Goal: Task Accomplishment & Management: Use online tool/utility

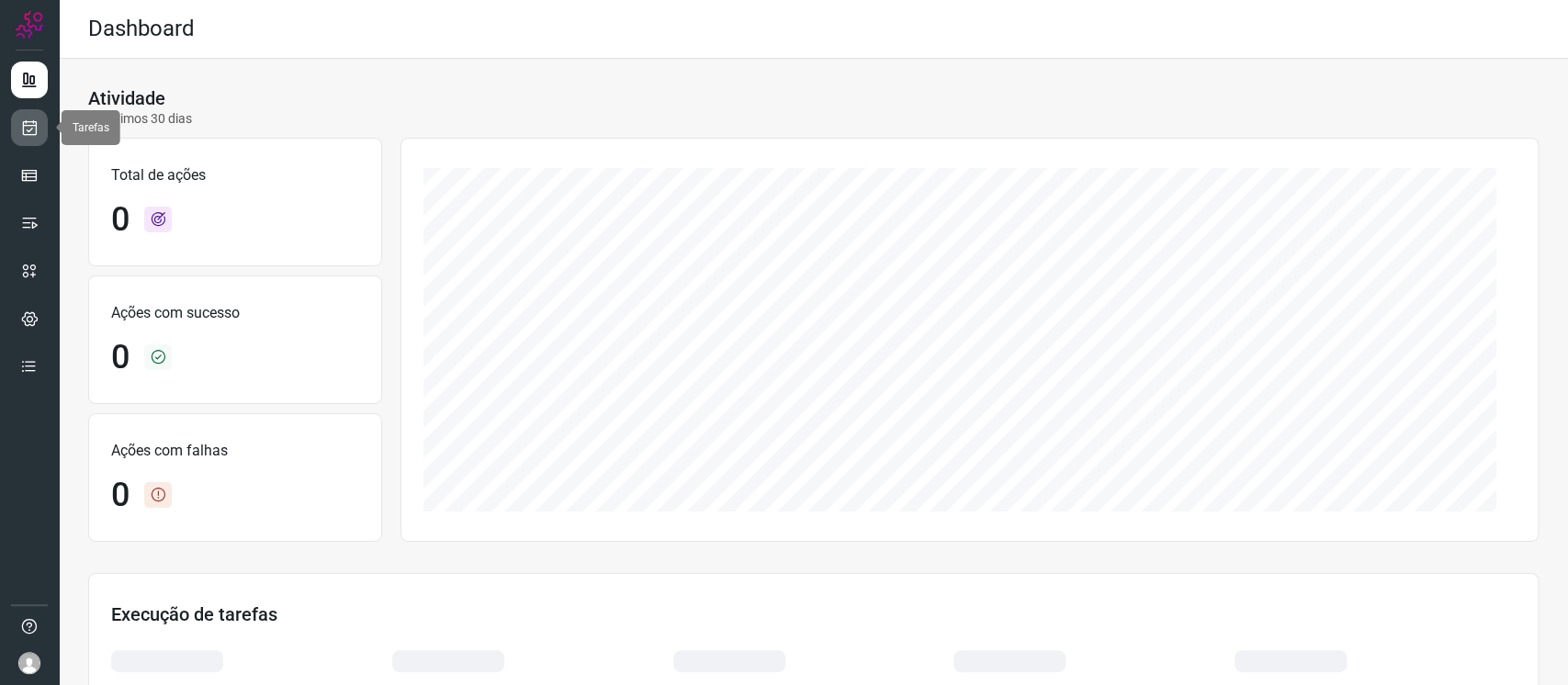
click at [40, 133] on link at bounding box center [29, 128] width 37 height 37
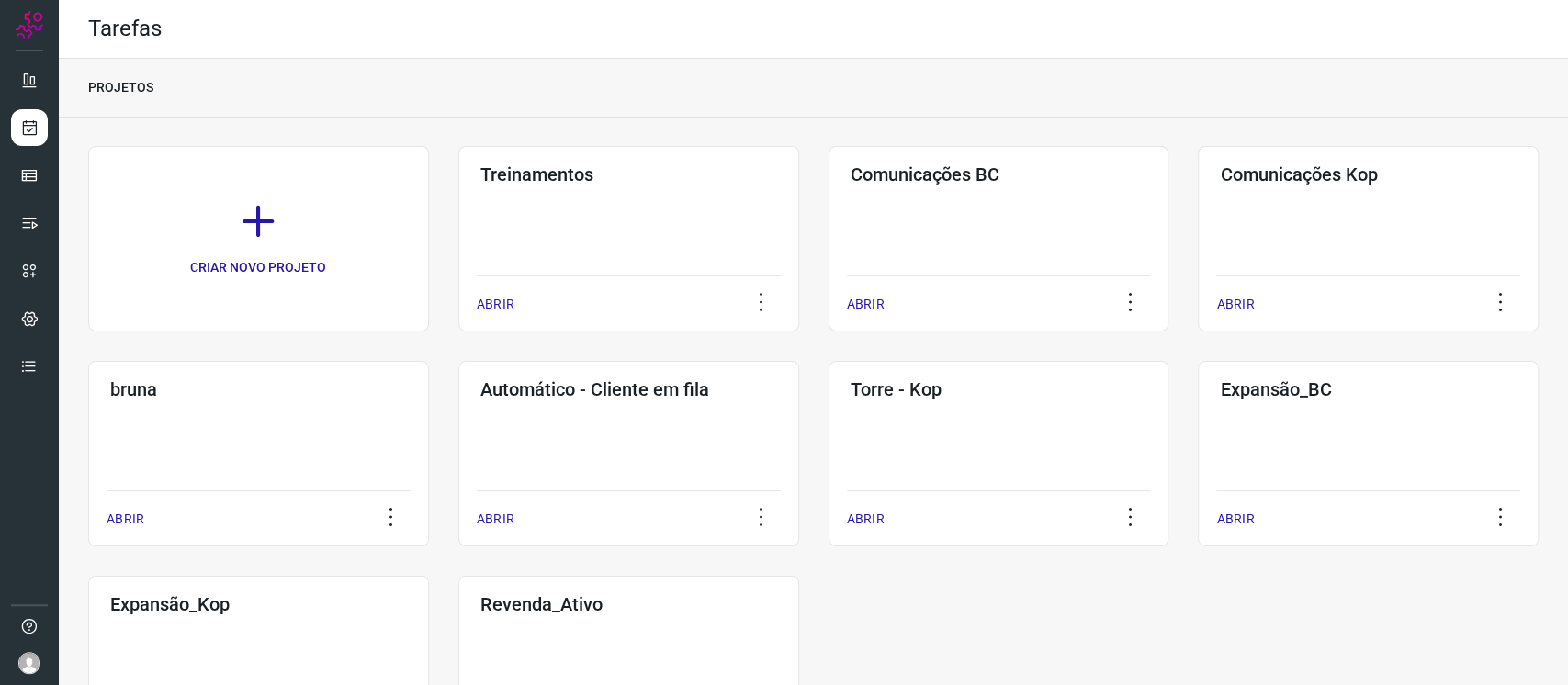
scroll to position [122, 0]
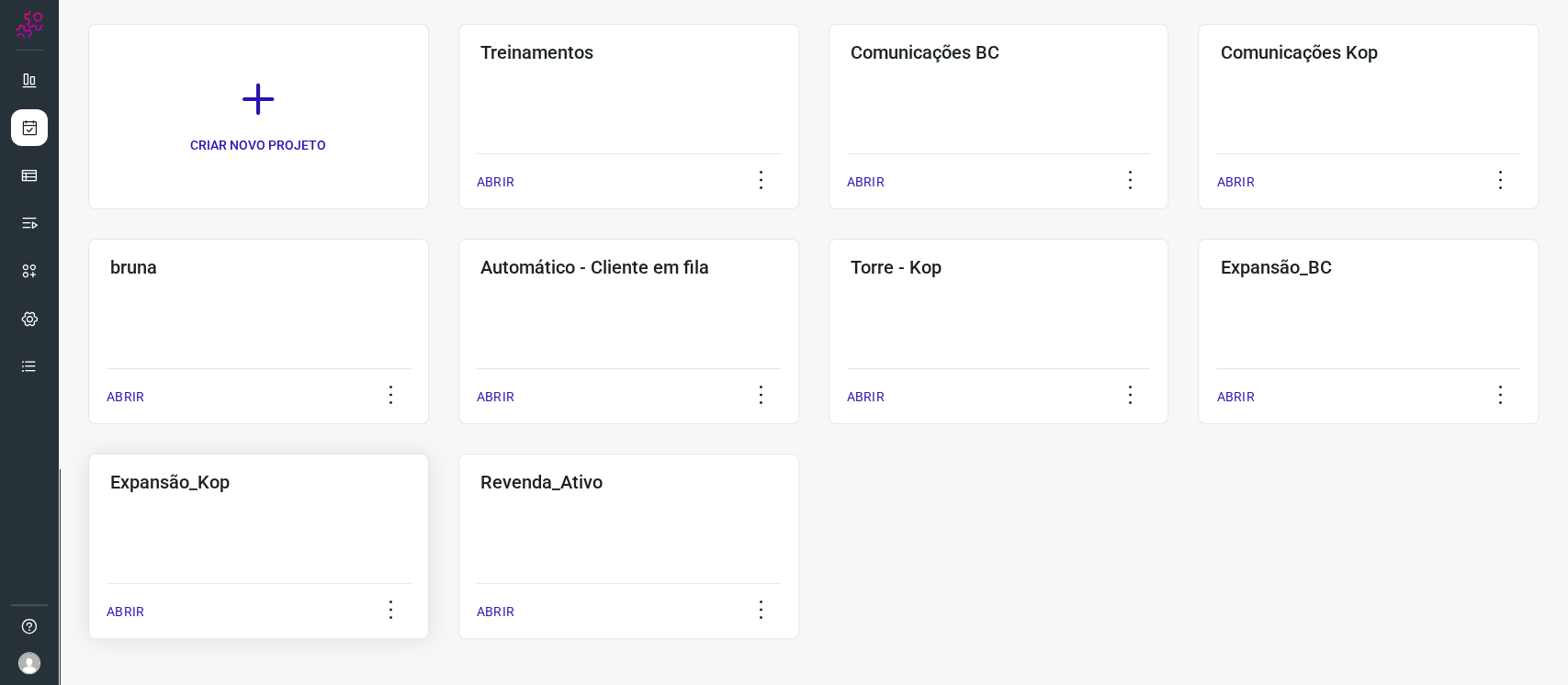
click at [232, 521] on div "Expansão_Kop ABRIR" at bounding box center [259, 546] width 341 height 186
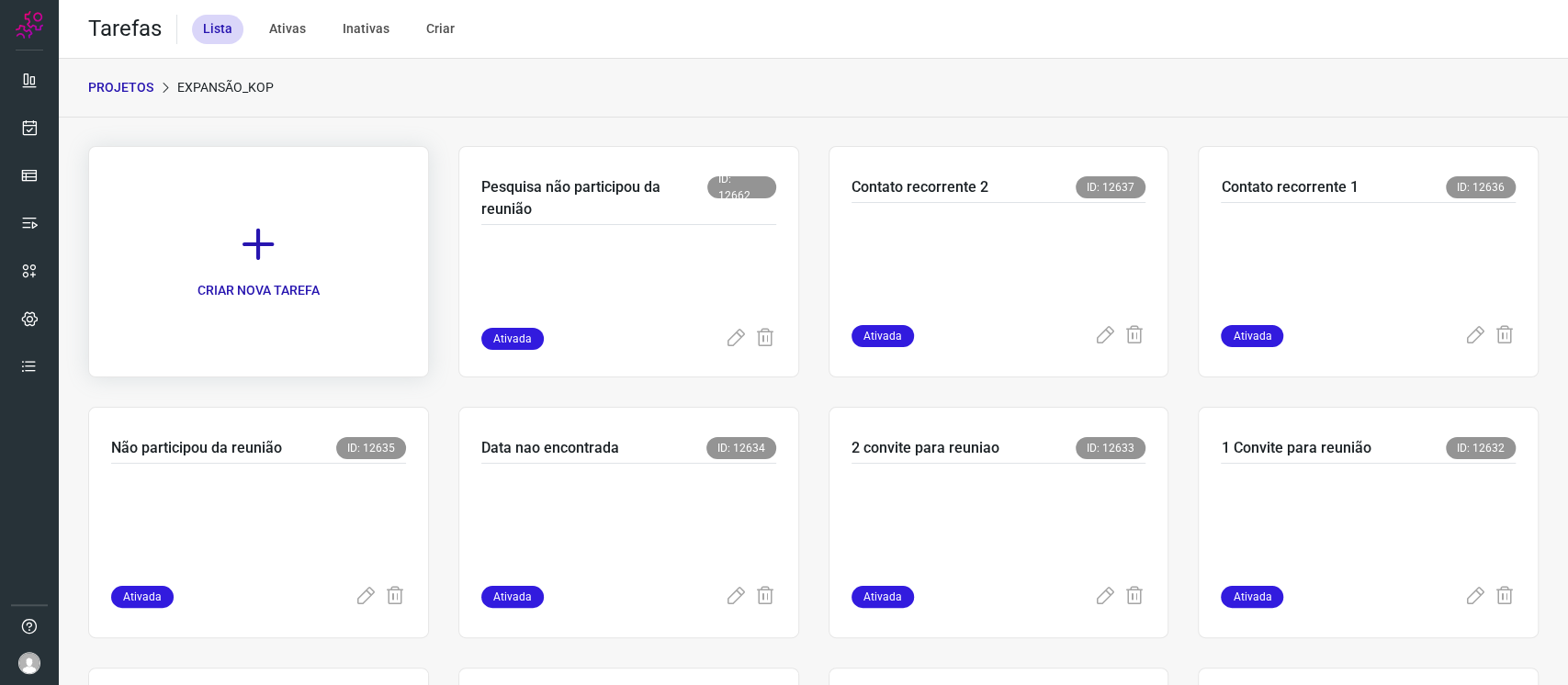
click at [298, 208] on link "CRIAR NOVA TAREFA" at bounding box center [259, 262] width 341 height 232
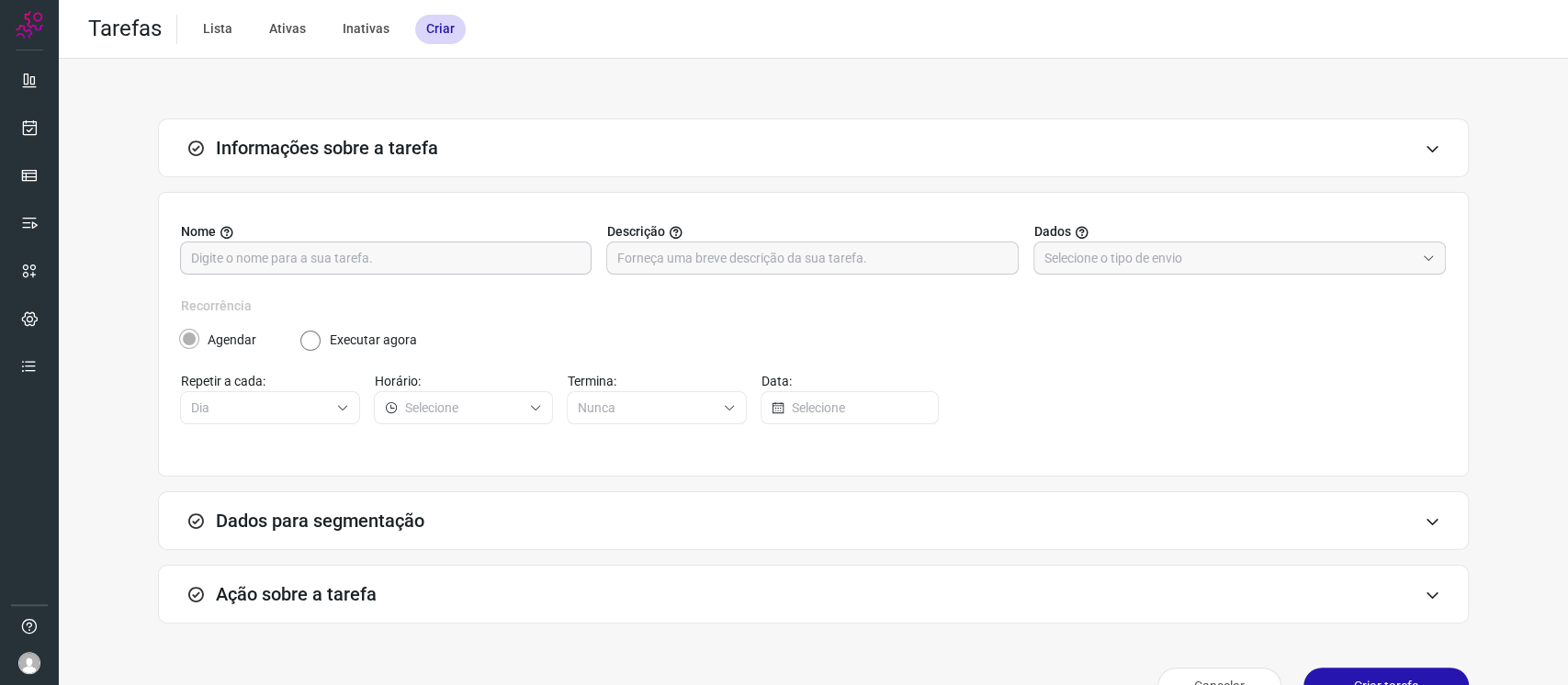
click at [367, 262] on input "text" at bounding box center [386, 258] width 390 height 31
type input "Pesquisa lead (vai pensar)"
click at [916, 241] on div at bounding box center [812, 258] width 412 height 33
click at [918, 249] on input "text" at bounding box center [812, 258] width 390 height 31
drag, startPoint x: 676, startPoint y: 257, endPoint x: 778, endPoint y: 249, distance: 102.3
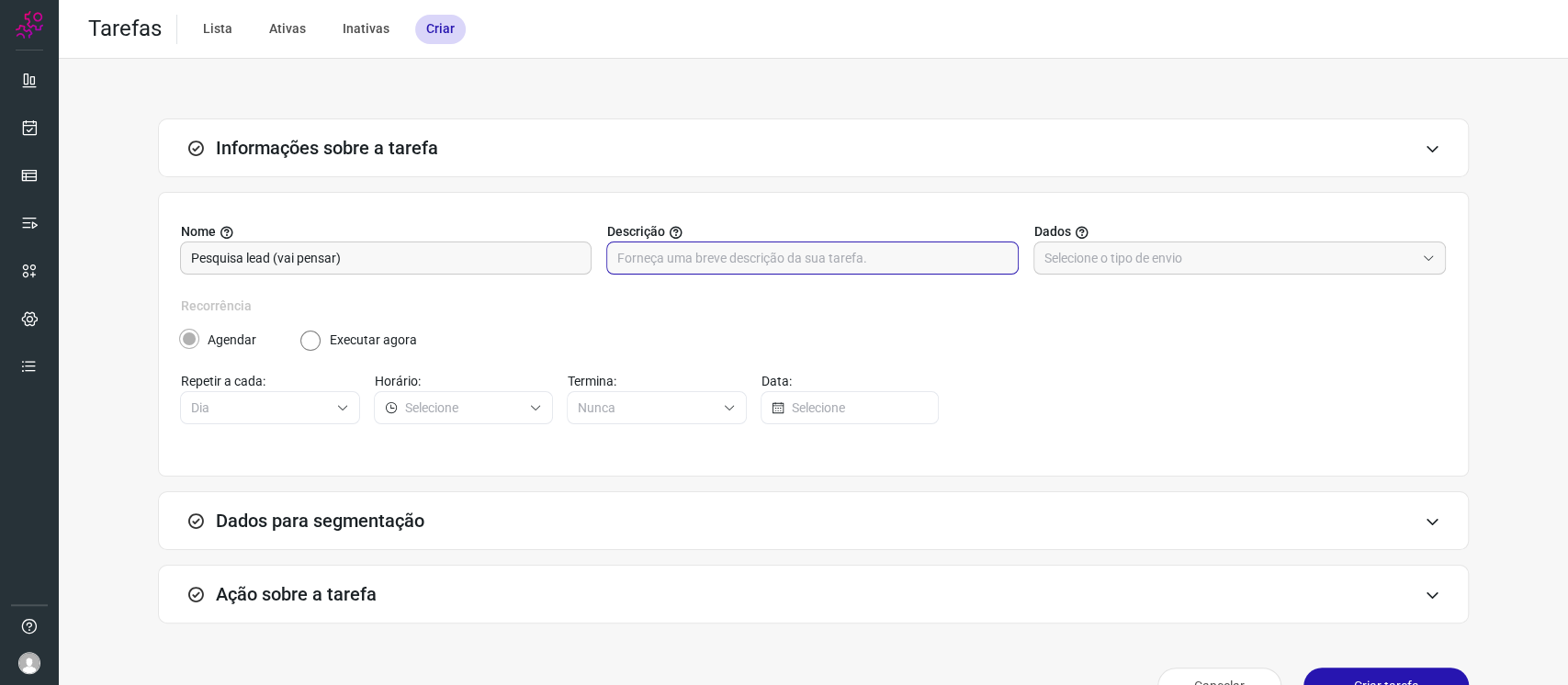
click at [778, 249] on input "text" at bounding box center [812, 258] width 390 height 31
click at [1206, 261] on input "text" at bounding box center [1230, 258] width 370 height 31
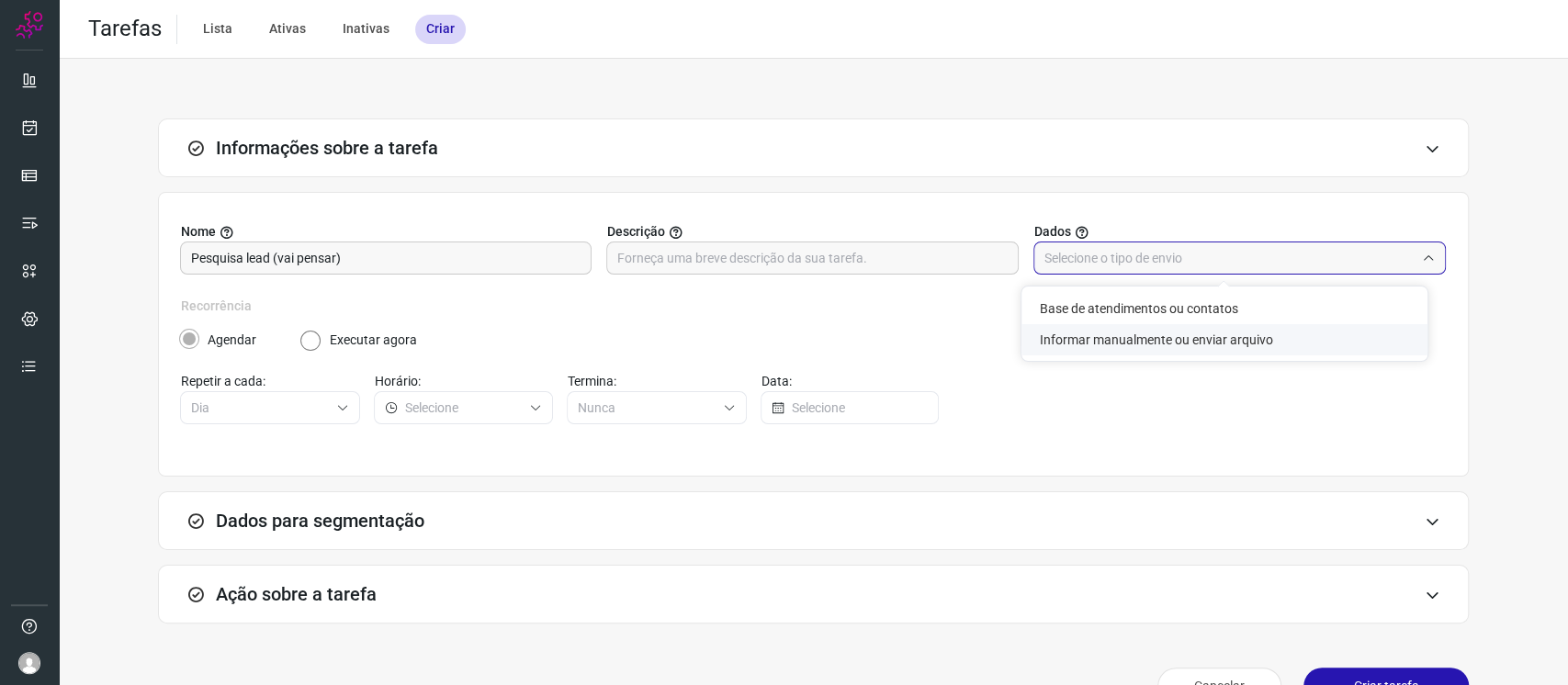
click at [1088, 343] on li "Informar manualmente ou enviar arquivo" at bounding box center [1224, 340] width 406 height 31
type input "Informar manualmente ou enviar arquivo"
radio input "false"
radio input "true"
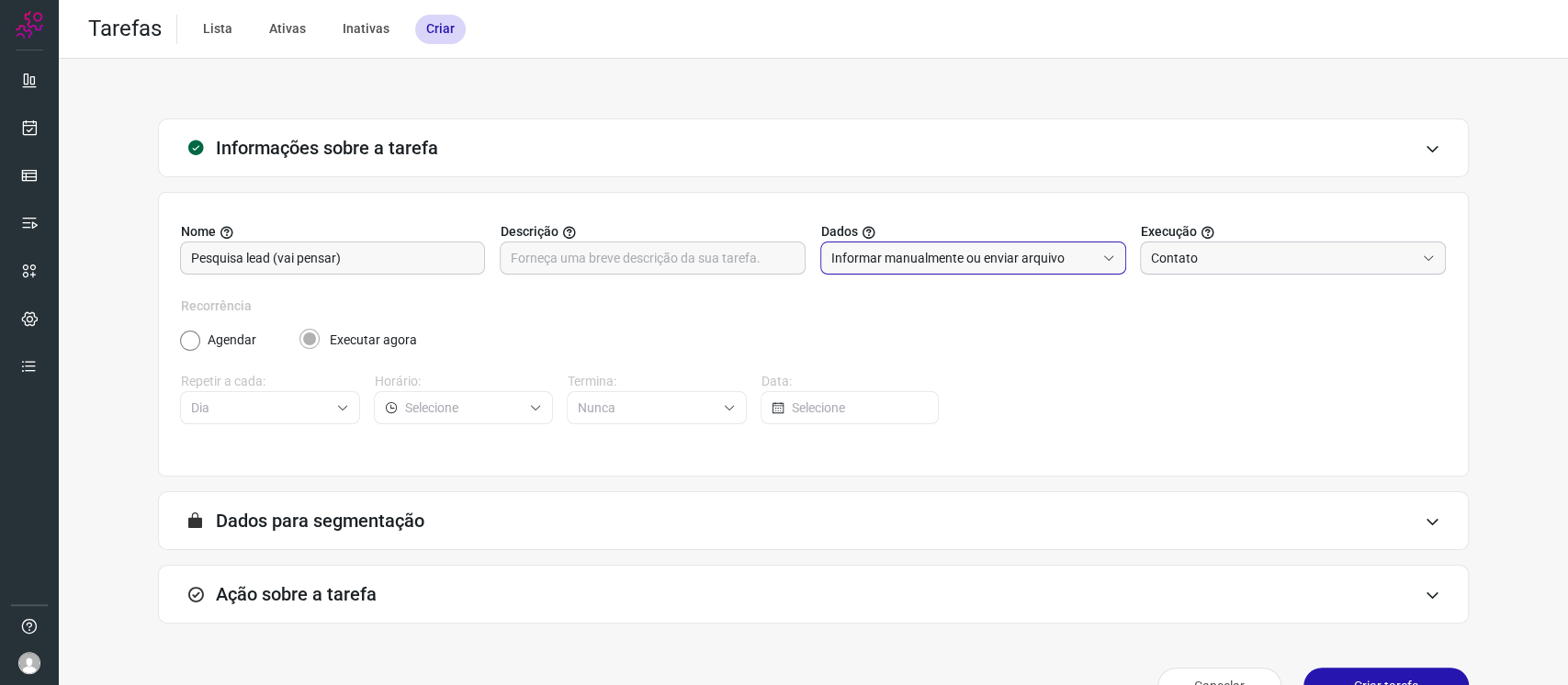
click at [1181, 263] on input "Contato" at bounding box center [1283, 258] width 264 height 31
click at [1187, 339] on span "Contato" at bounding box center [1168, 339] width 47 height 15
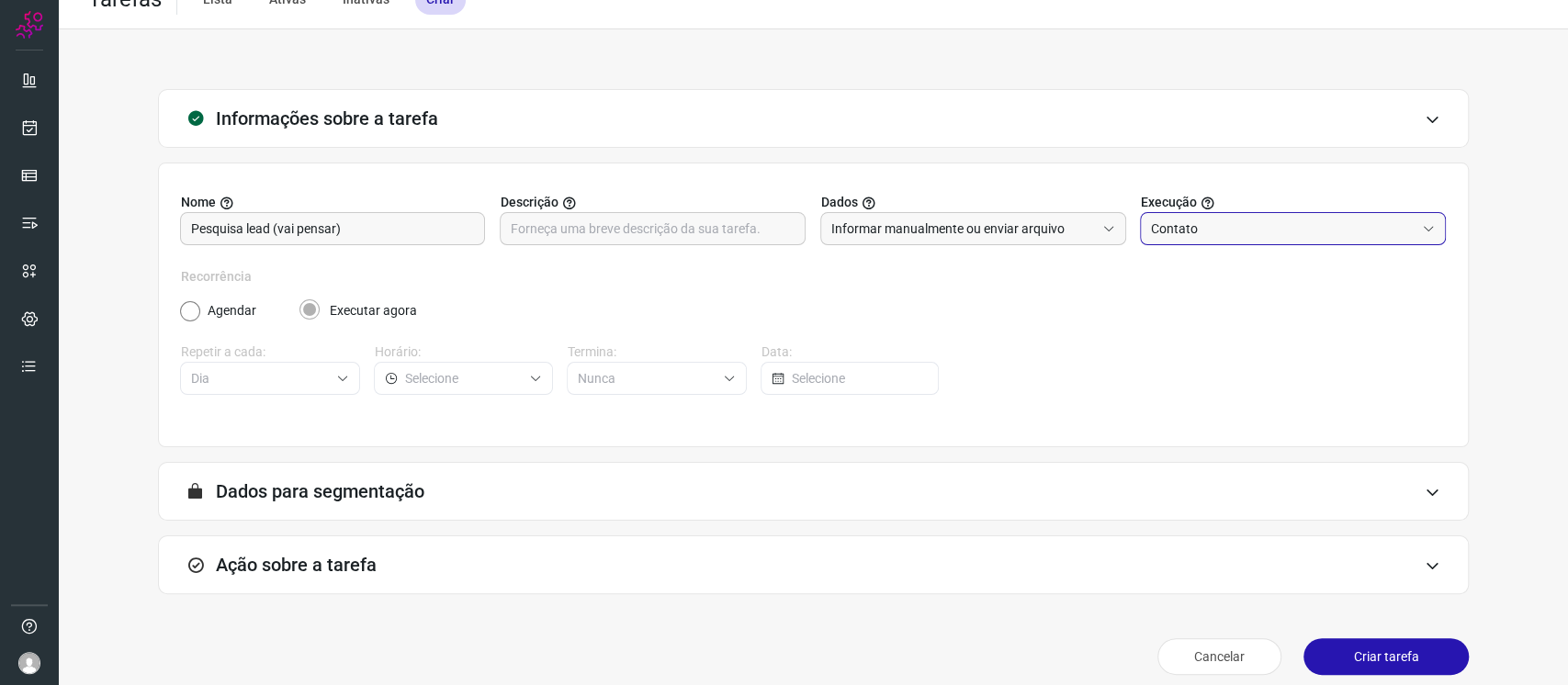
scroll to position [45, 0]
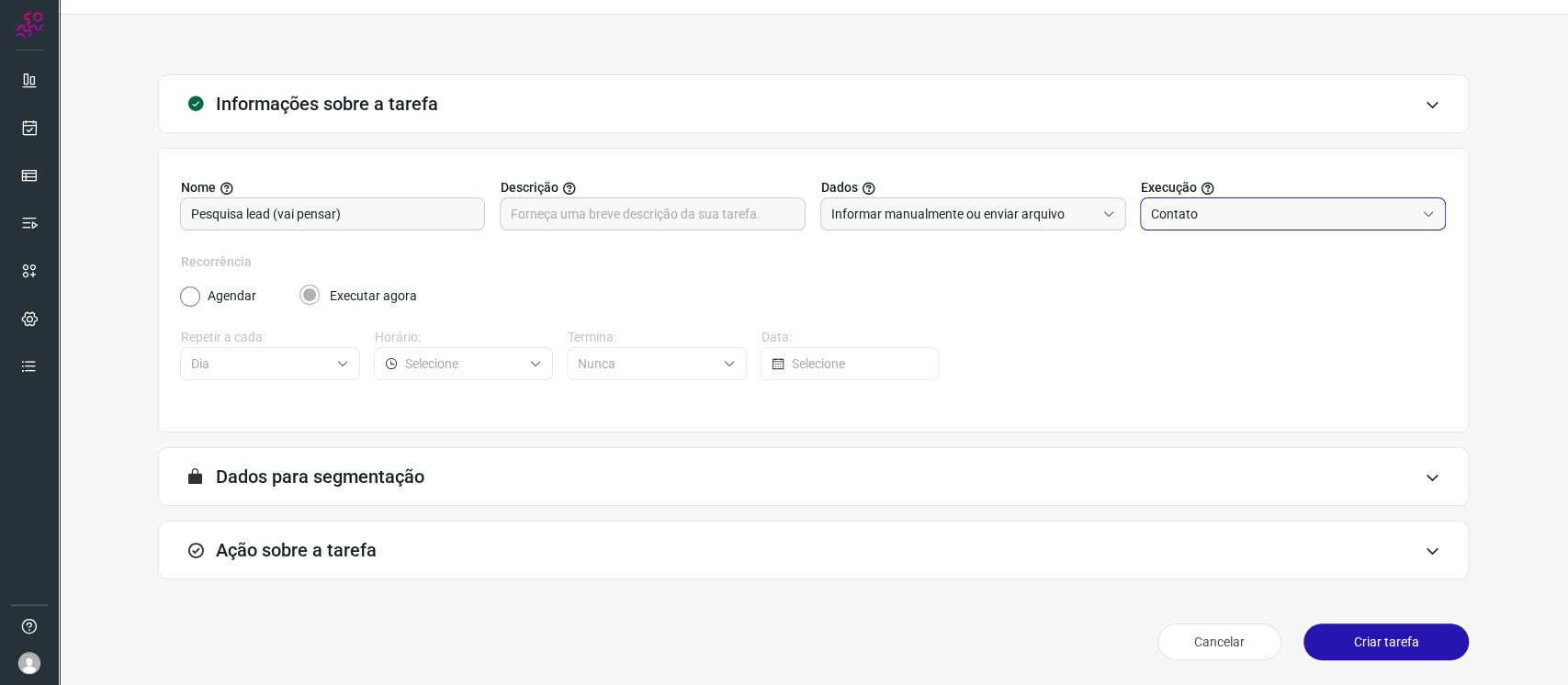
click at [1423, 482] on div "A segmentação de dados está desabilitada porque a opção de envio manual foi sel…" at bounding box center [813, 477] width 1311 height 59
click at [1396, 477] on div "A segmentação de dados está desabilitada porque a opção de envio manual foi sel…" at bounding box center [813, 477] width 1311 height 59
click at [364, 551] on h3 "Ação sobre a tarefa" at bounding box center [297, 550] width 161 height 22
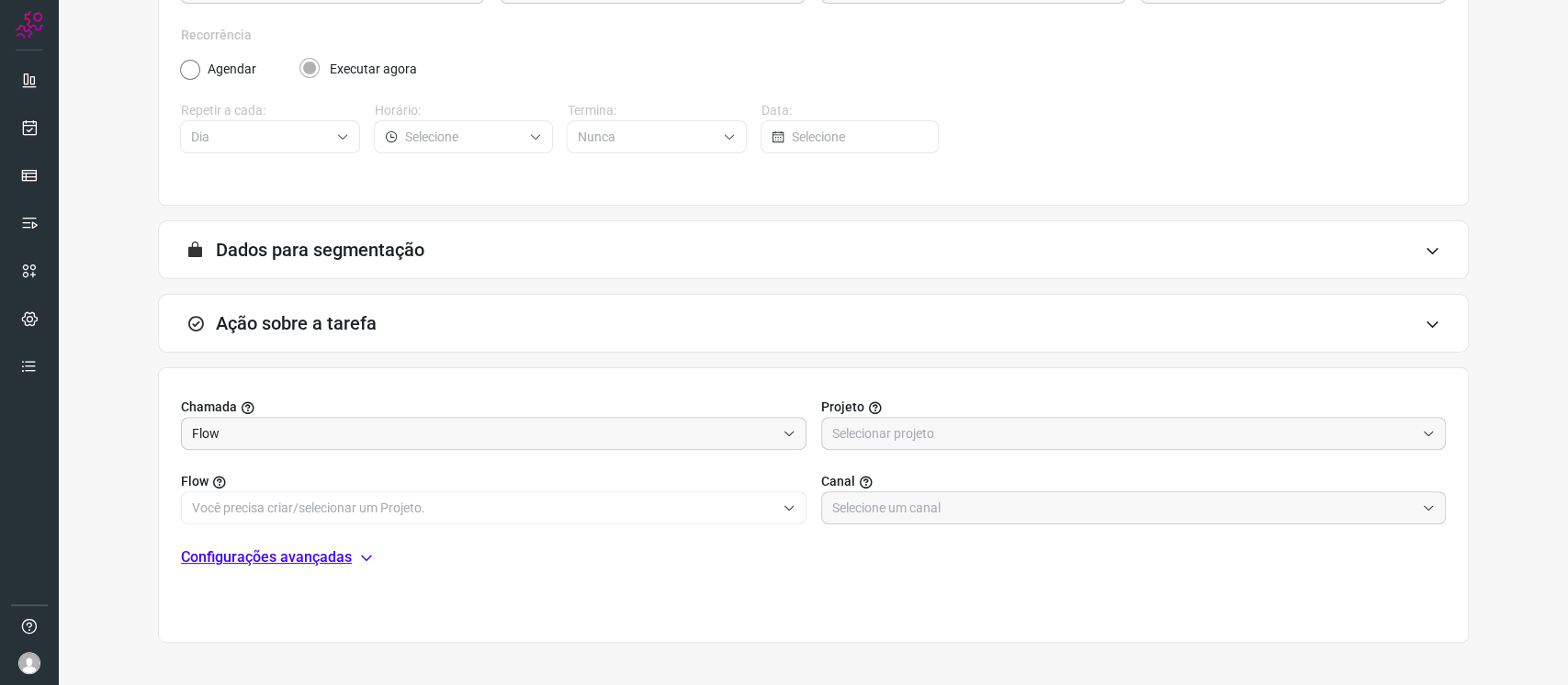
scroll to position [290, 0]
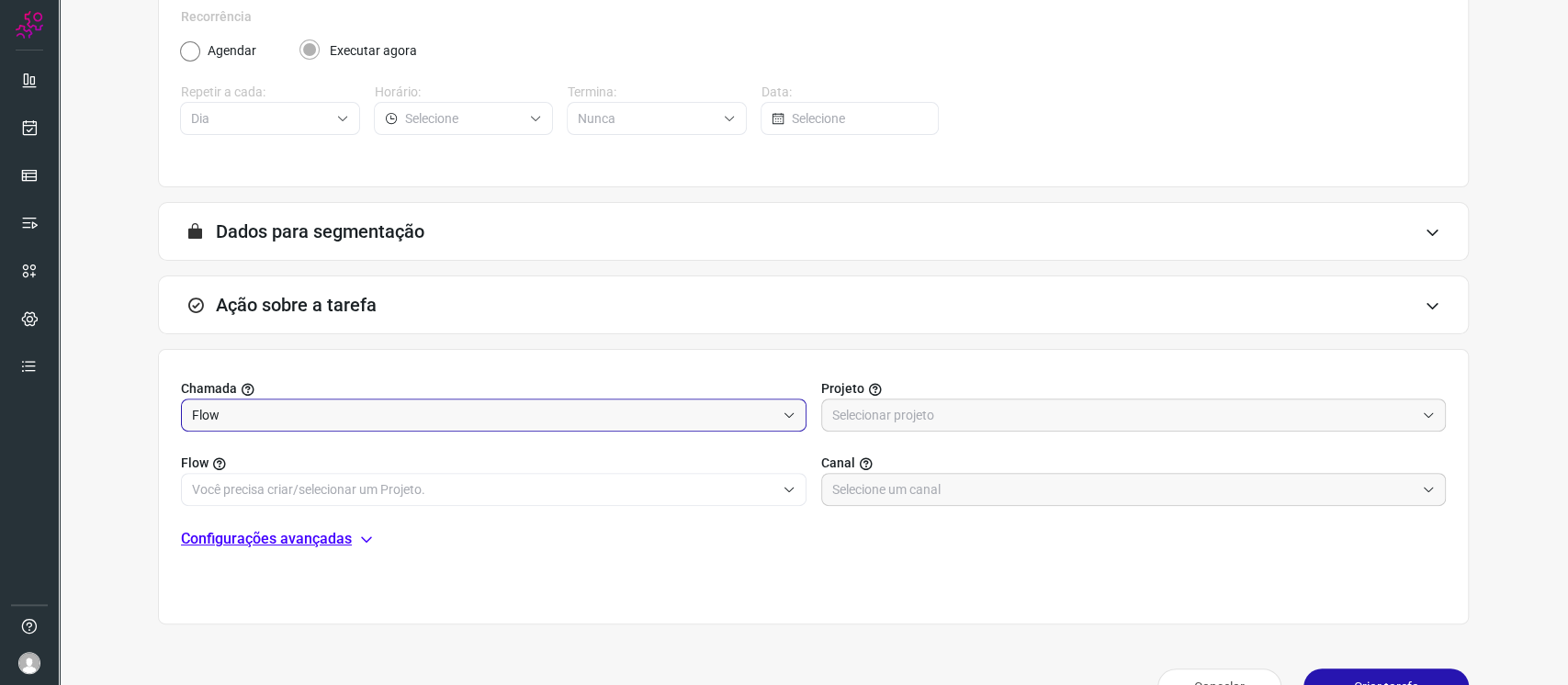
click at [276, 411] on input "Flow" at bounding box center [484, 415] width 583 height 31
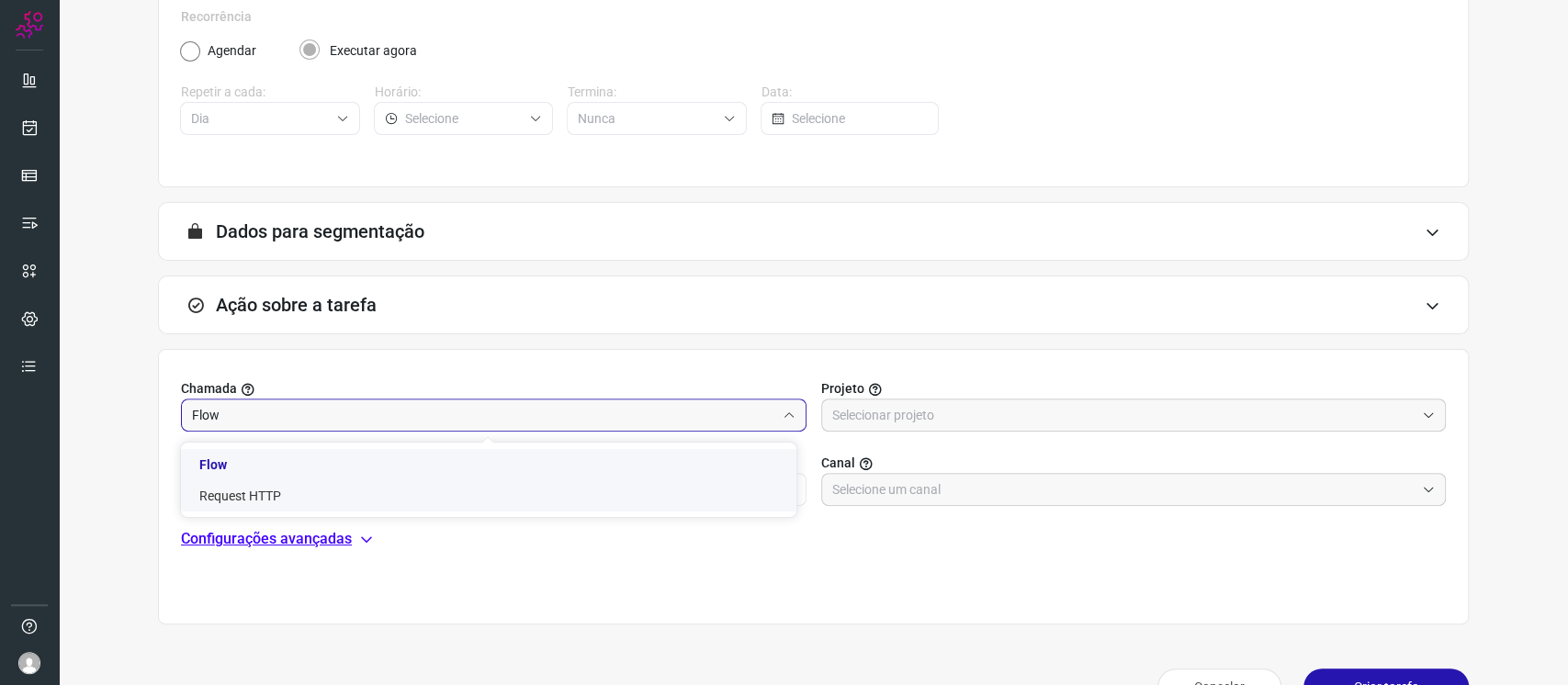
click at [261, 467] on li "Flow" at bounding box center [488, 465] width 615 height 31
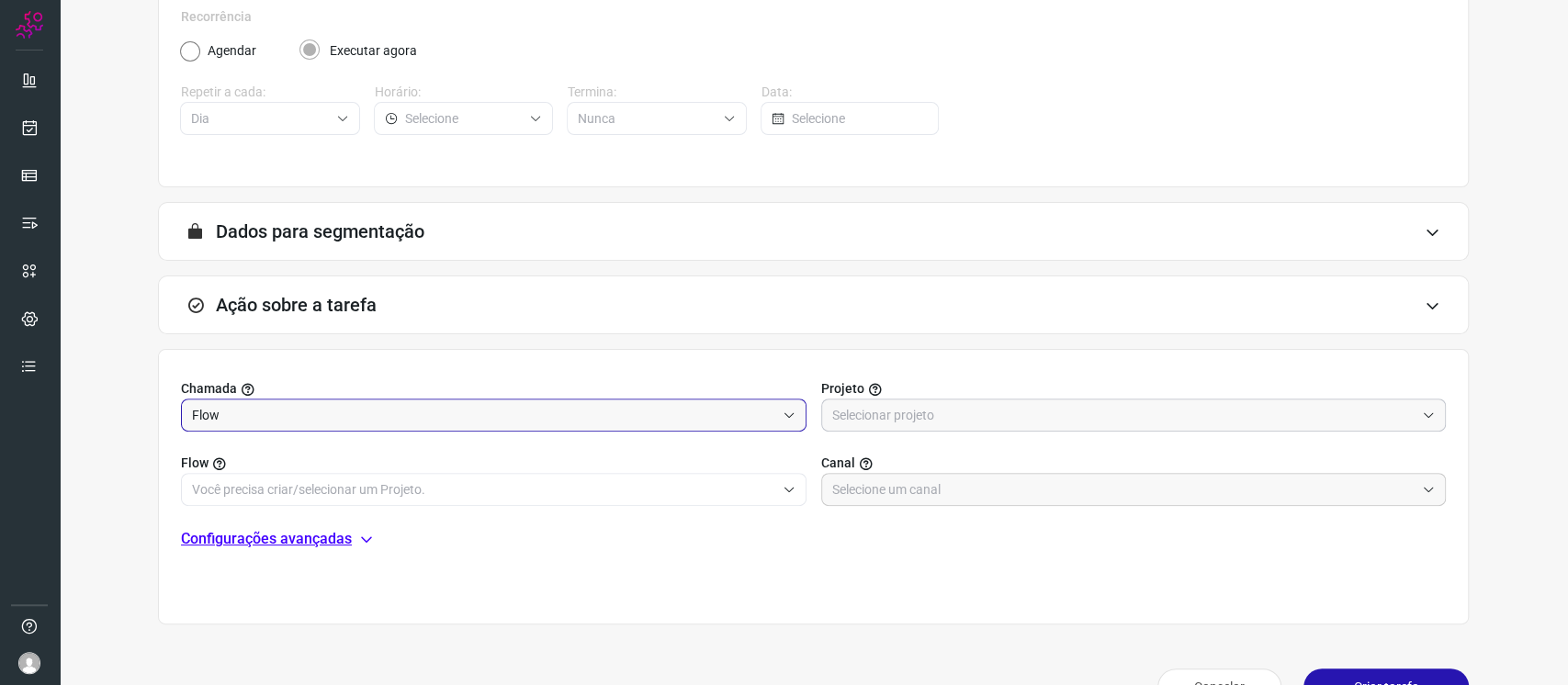
click at [857, 417] on input "text" at bounding box center [1124, 415] width 583 height 31
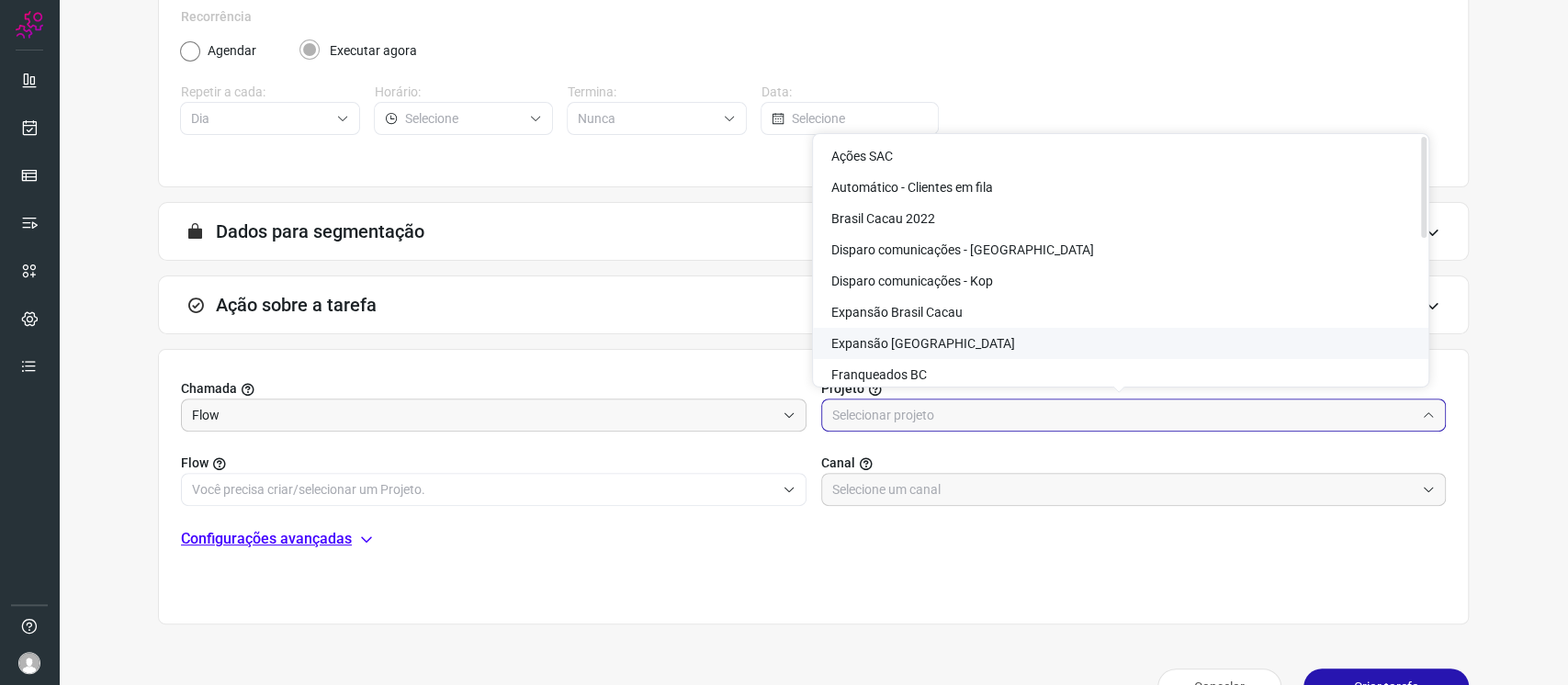
click at [935, 346] on span "Expansão [GEOGRAPHIC_DATA]" at bounding box center [924, 343] width 184 height 15
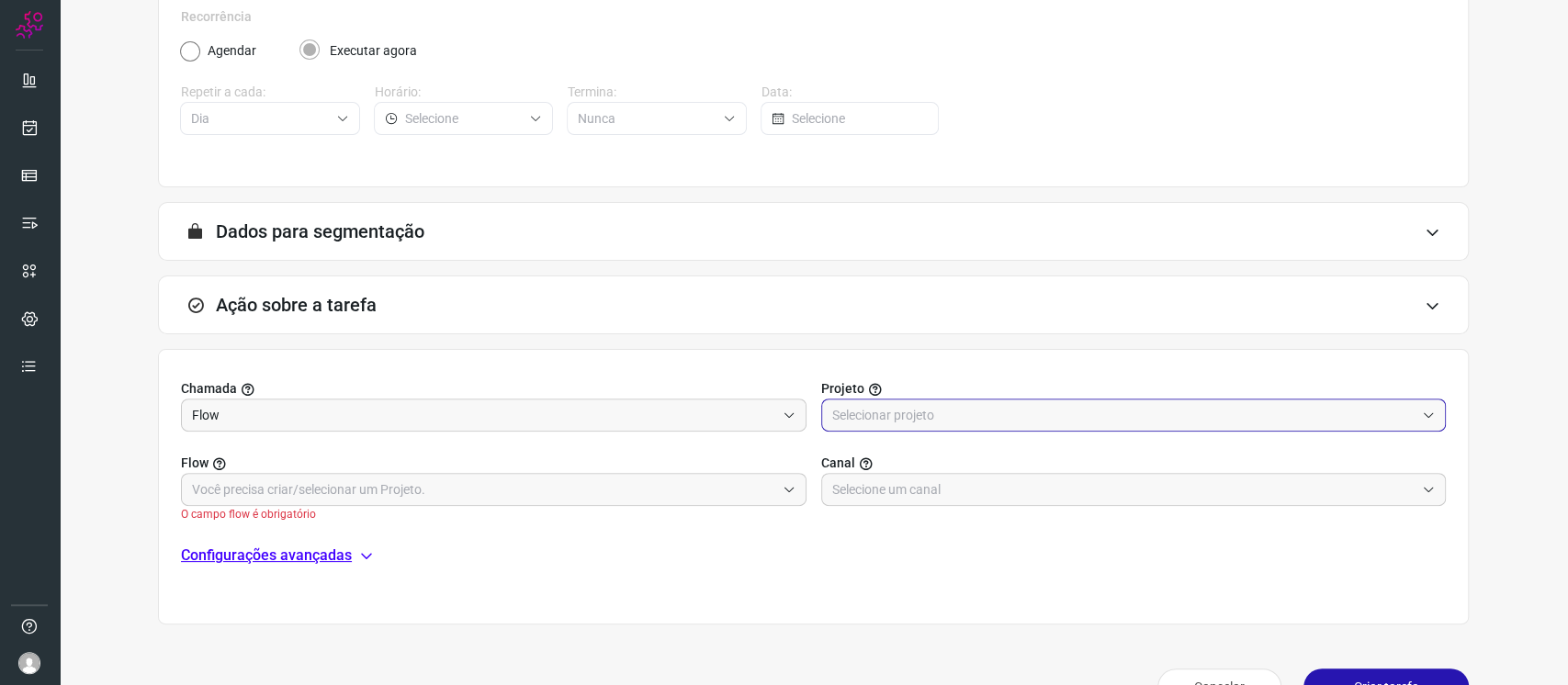
type input "Expansão [GEOGRAPHIC_DATA]"
click at [751, 484] on input "text" at bounding box center [484, 489] width 583 height 31
click at [611, 408] on input "Flow" at bounding box center [484, 415] width 583 height 31
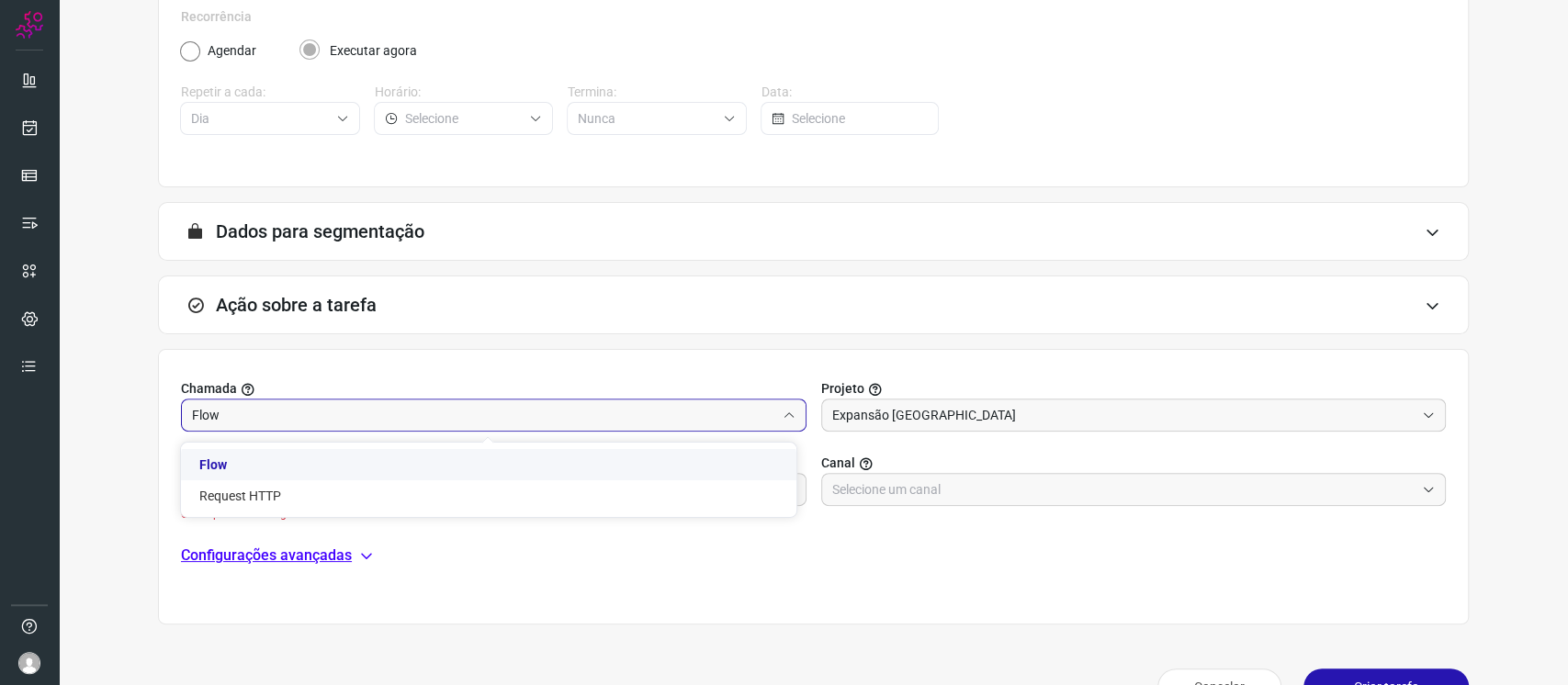
click at [642, 451] on li "Flow" at bounding box center [488, 465] width 615 height 31
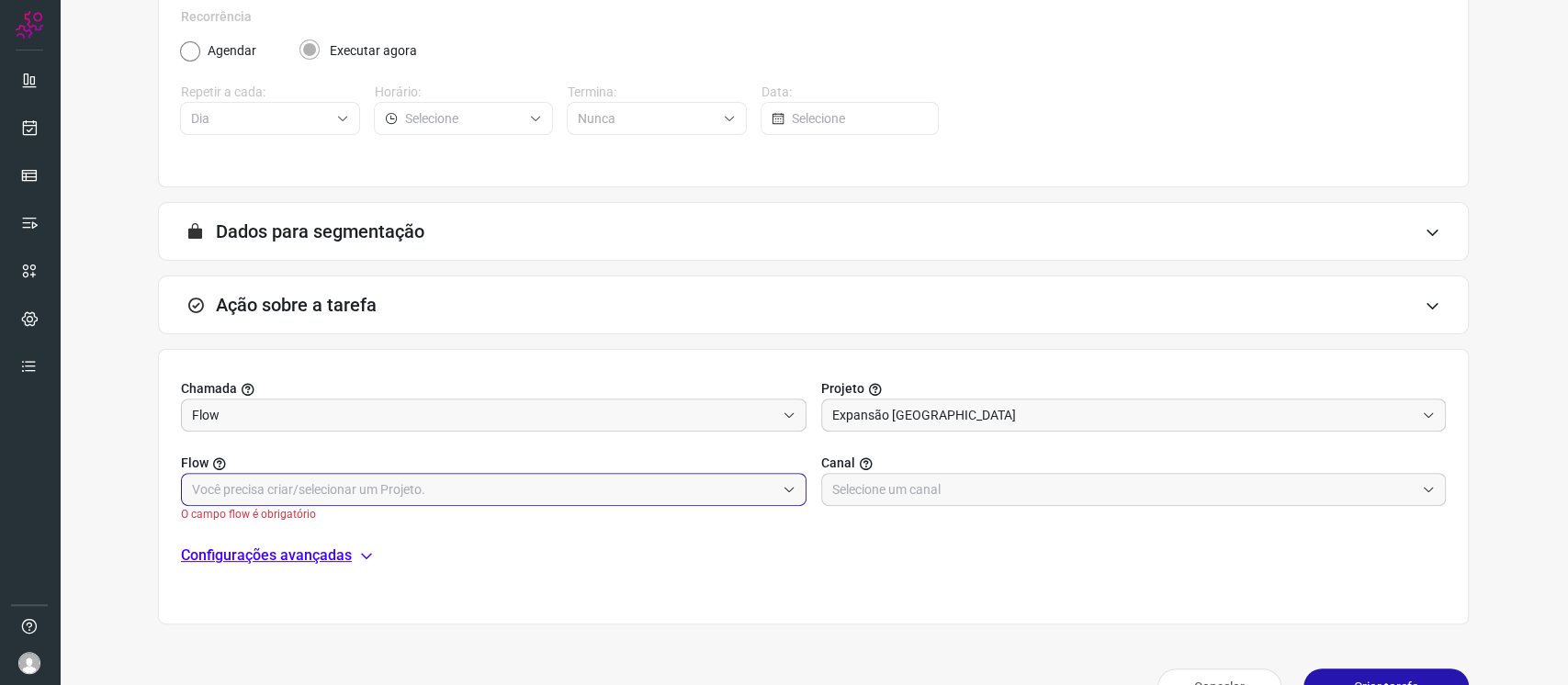
click at [608, 494] on input "text" at bounding box center [484, 489] width 583 height 31
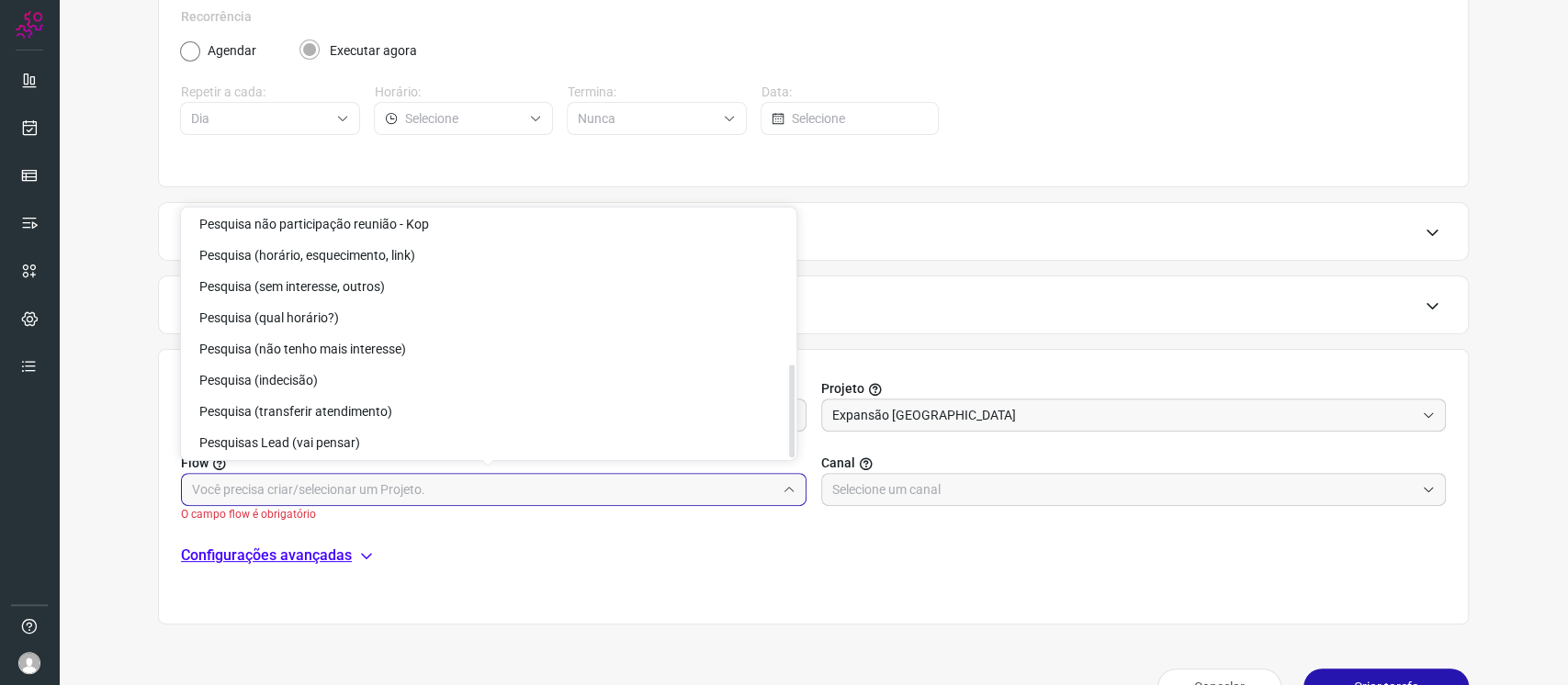
scroll to position [416, 0]
click at [342, 436] on span "Pesquisas Lead (vai pensar)" at bounding box center [280, 439] width 161 height 15
type input "Pesquisas Lead (vai pensar)"
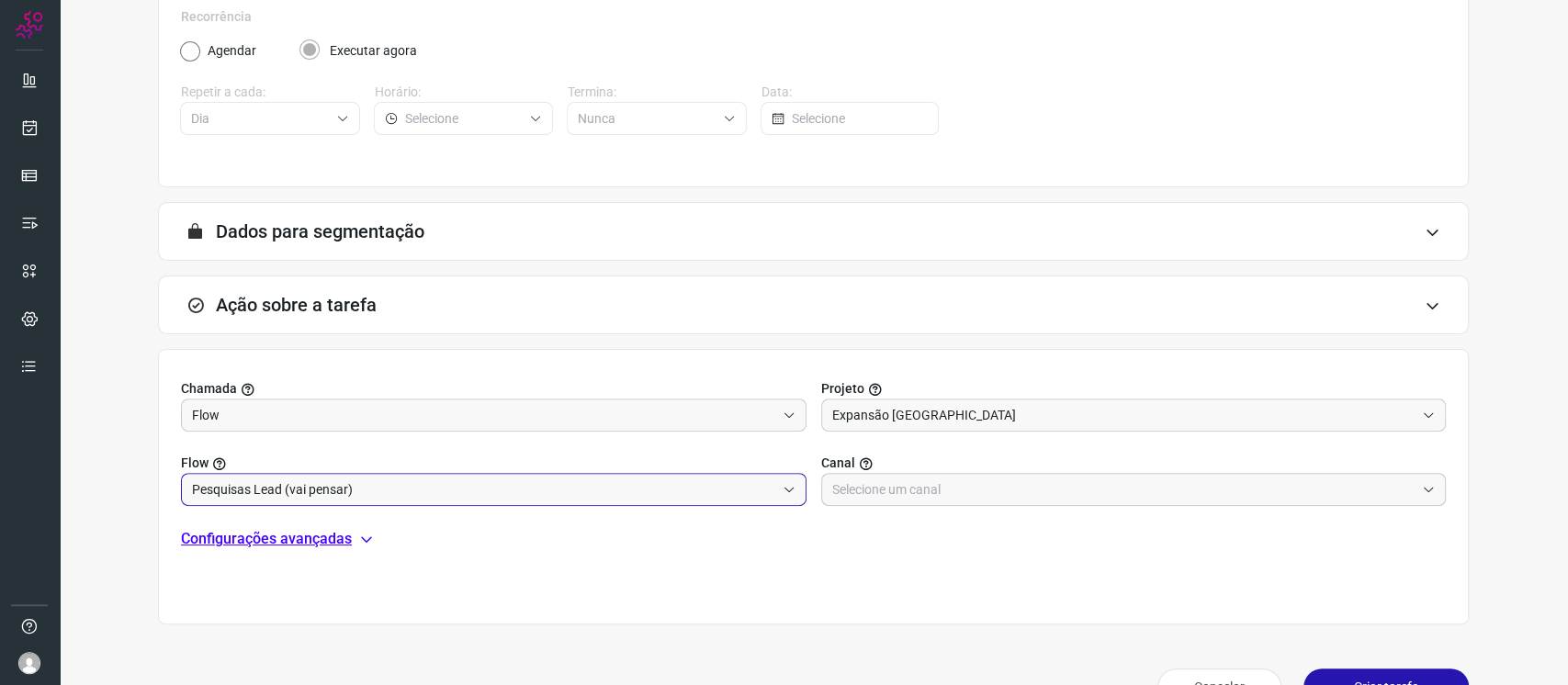
click at [918, 498] on input "text" at bounding box center [1124, 489] width 583 height 31
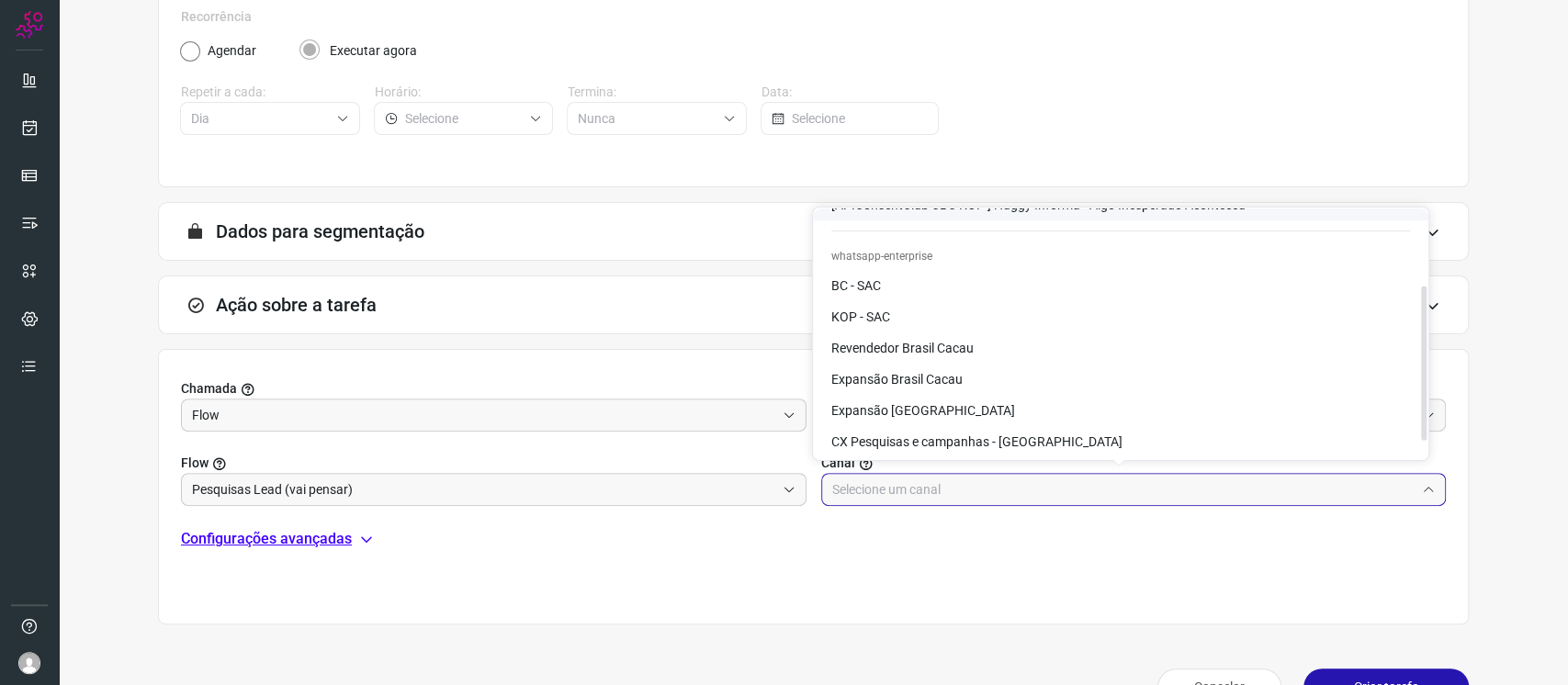
scroll to position [122, 0]
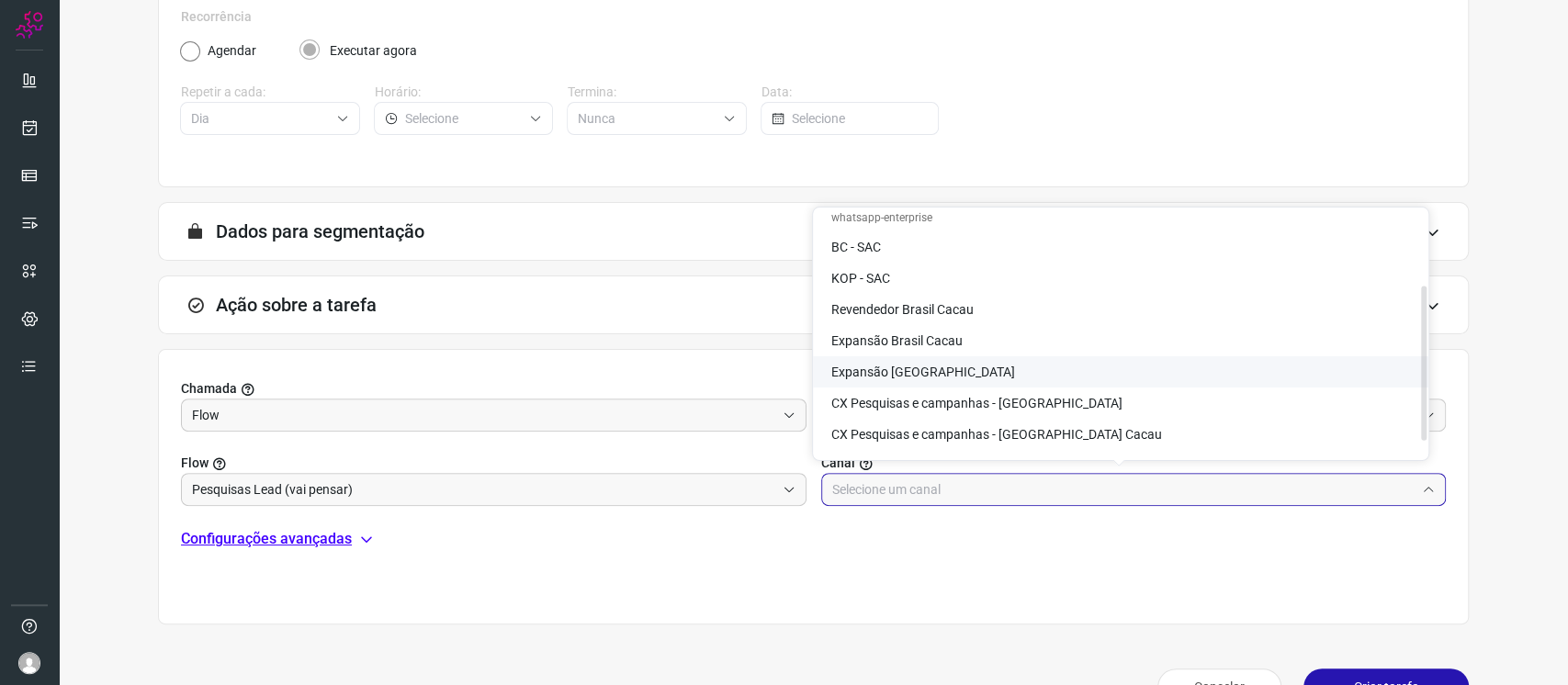
click at [872, 379] on span "Expansão [GEOGRAPHIC_DATA]" at bounding box center [924, 371] width 184 height 15
type input "Expansão [GEOGRAPHIC_DATA]"
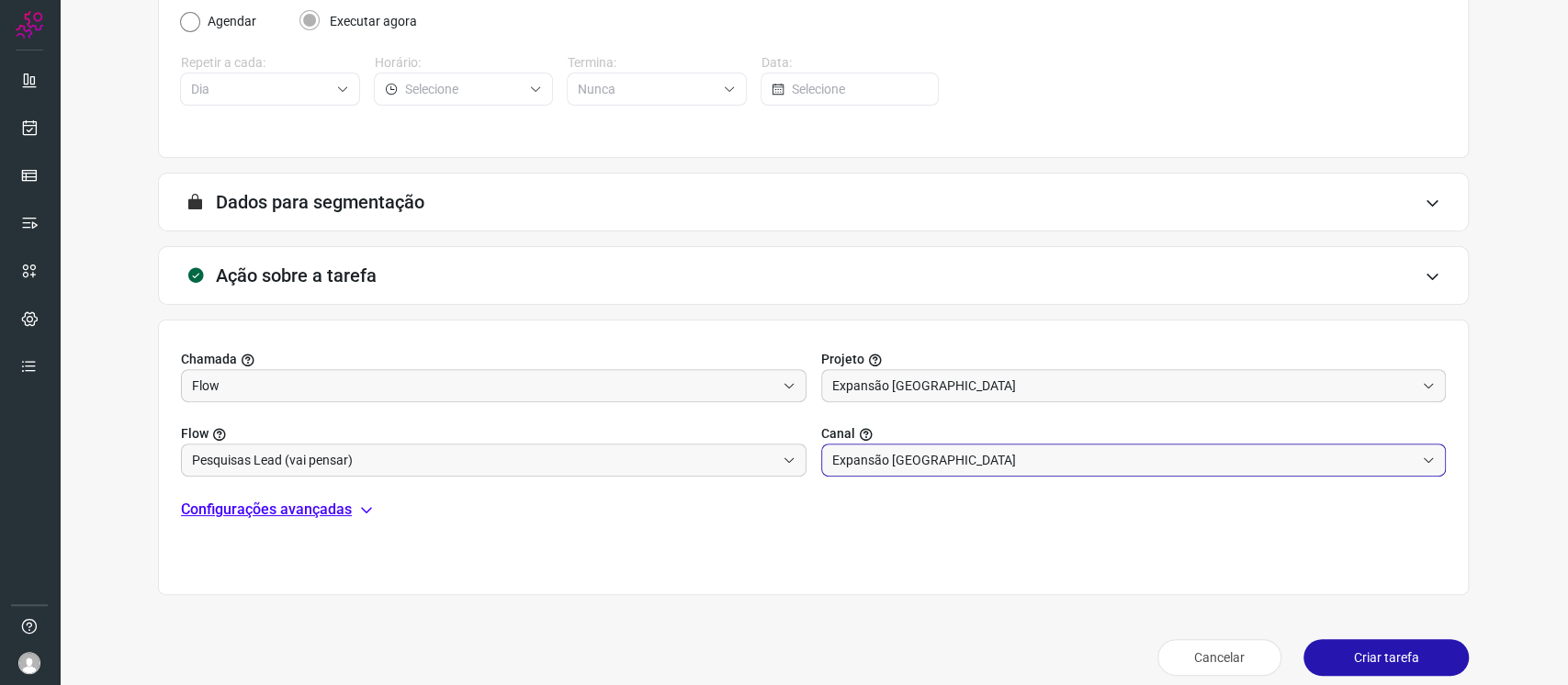
scroll to position [335, 0]
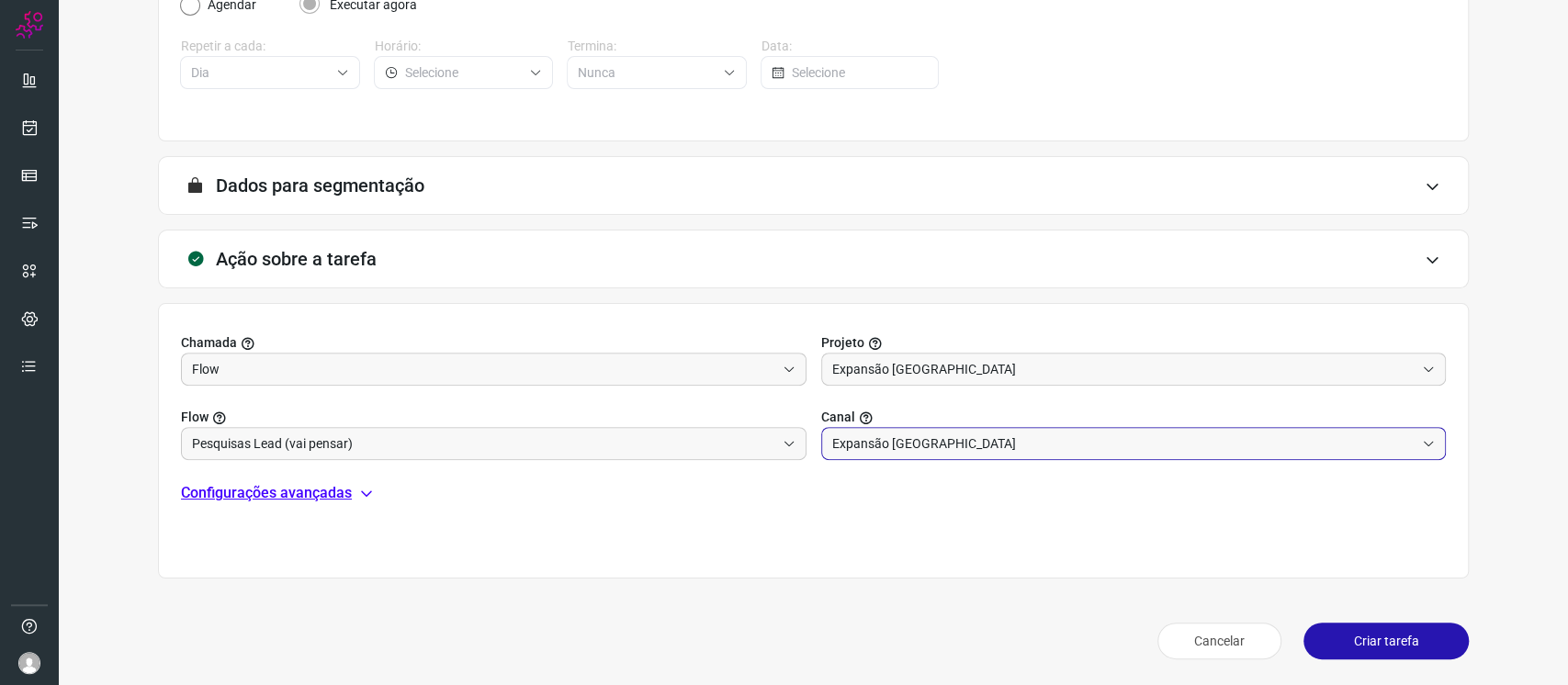
click at [1390, 652] on button "Criar tarefa" at bounding box center [1386, 641] width 166 height 37
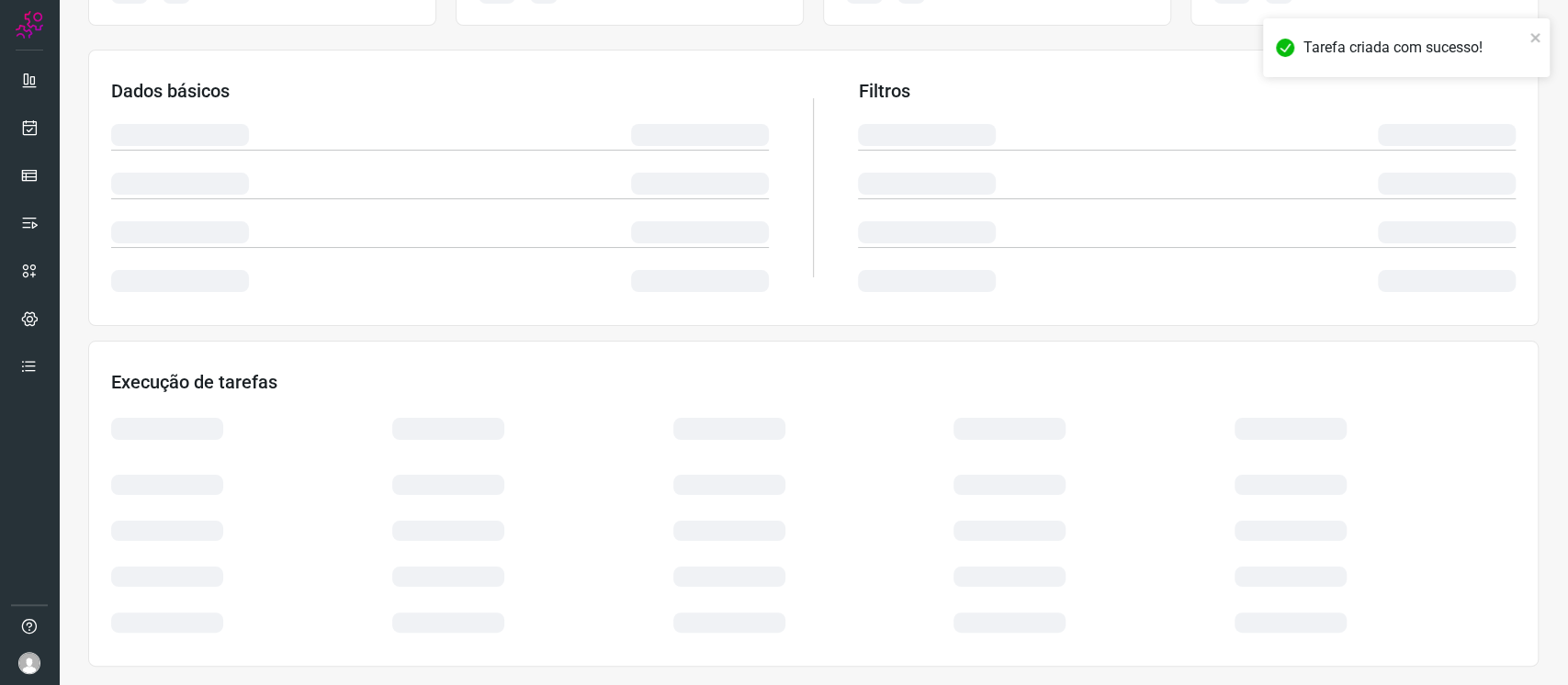
scroll to position [262, 0]
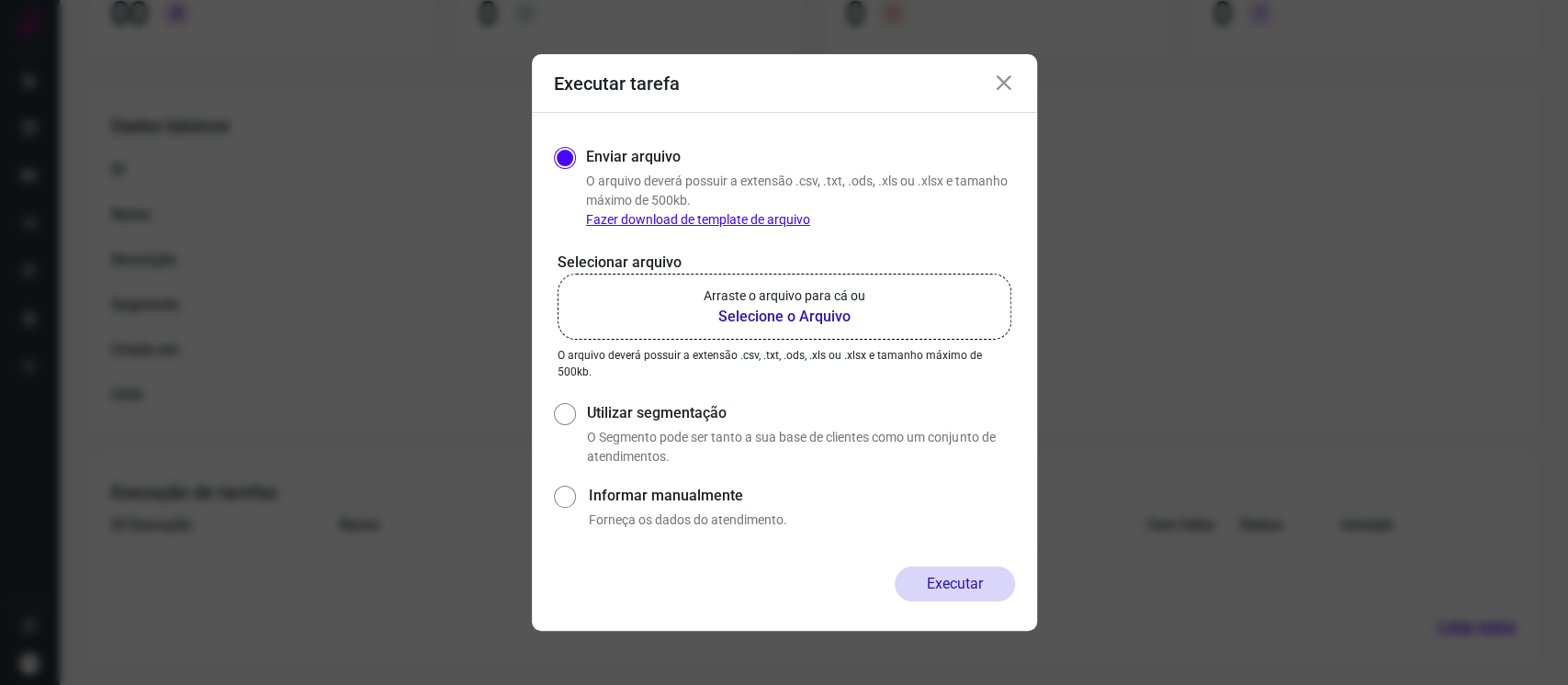
click at [800, 308] on b "Selecione o Arquivo" at bounding box center [784, 317] width 162 height 22
click at [0, 0] on input "Arraste o arquivo para cá ou Selecione o Arquivo" at bounding box center [0, 0] width 0 height 0
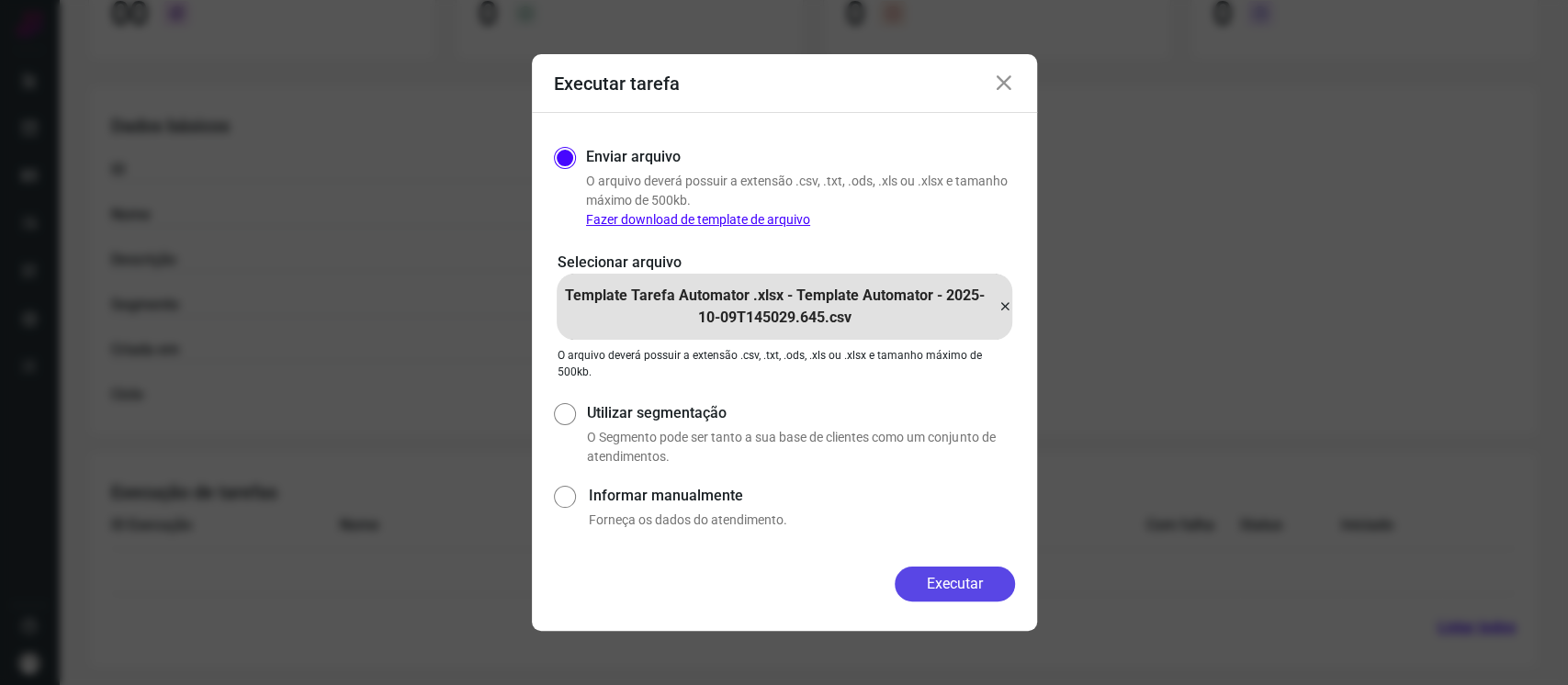
click at [963, 591] on button "Executar" at bounding box center [955, 584] width 120 height 35
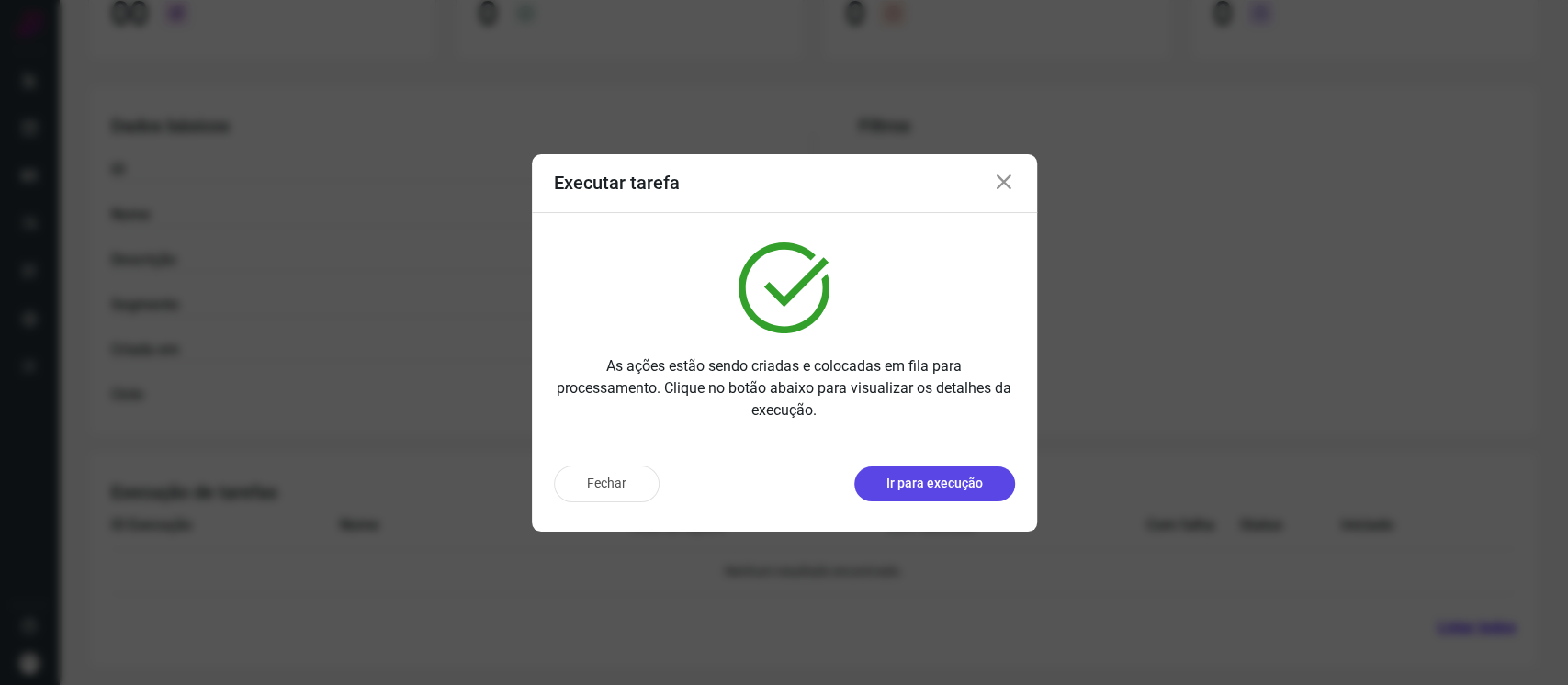
click at [951, 486] on p "Ir para execução" at bounding box center [935, 483] width 97 height 19
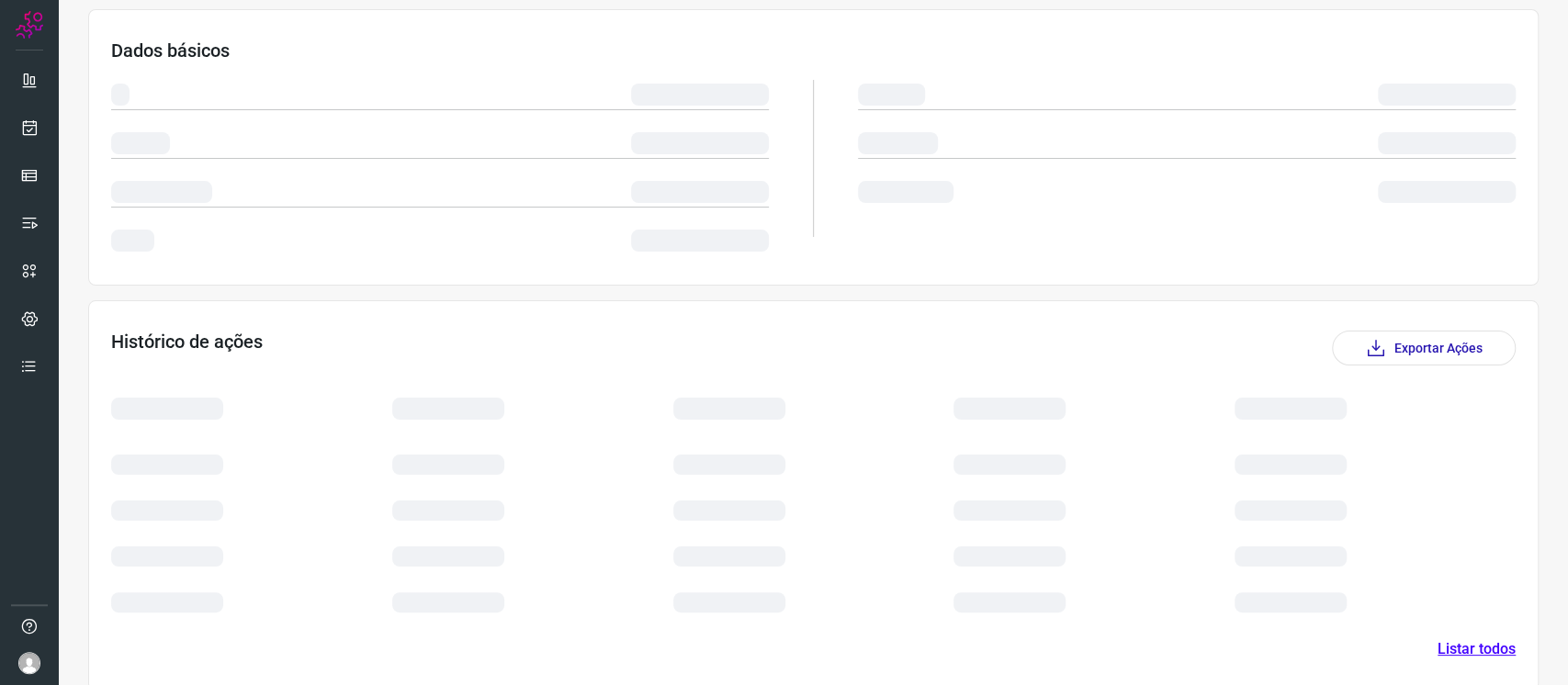
scroll to position [206, 0]
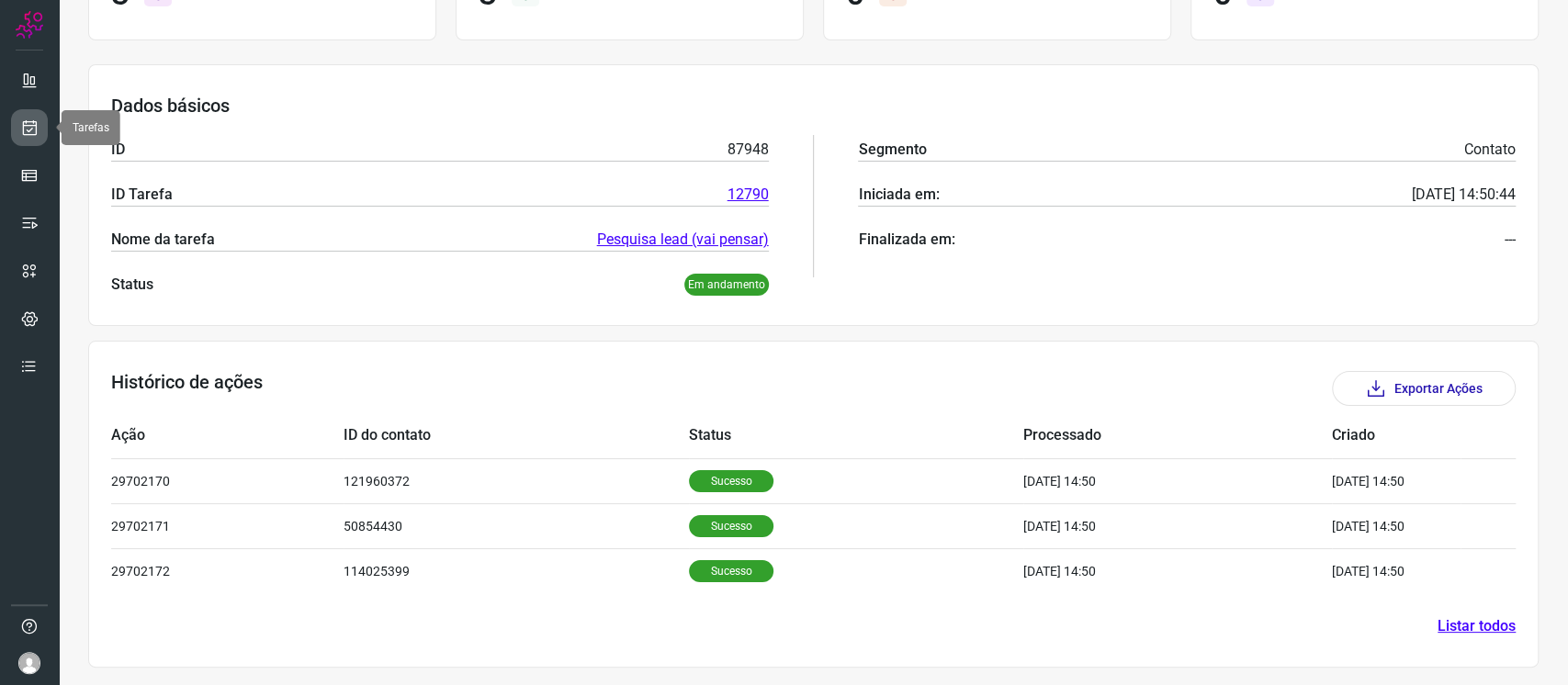
click at [36, 137] on link at bounding box center [29, 128] width 37 height 37
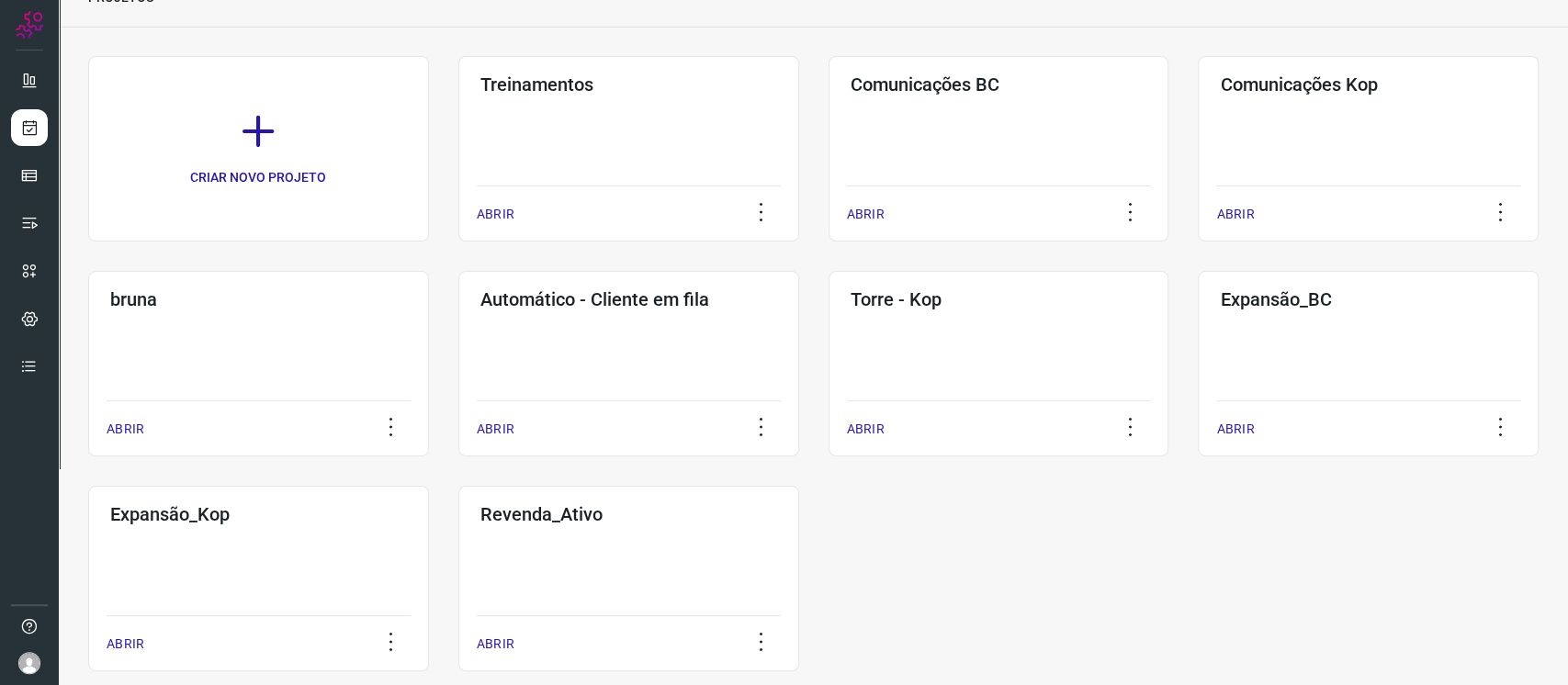
scroll to position [122, 0]
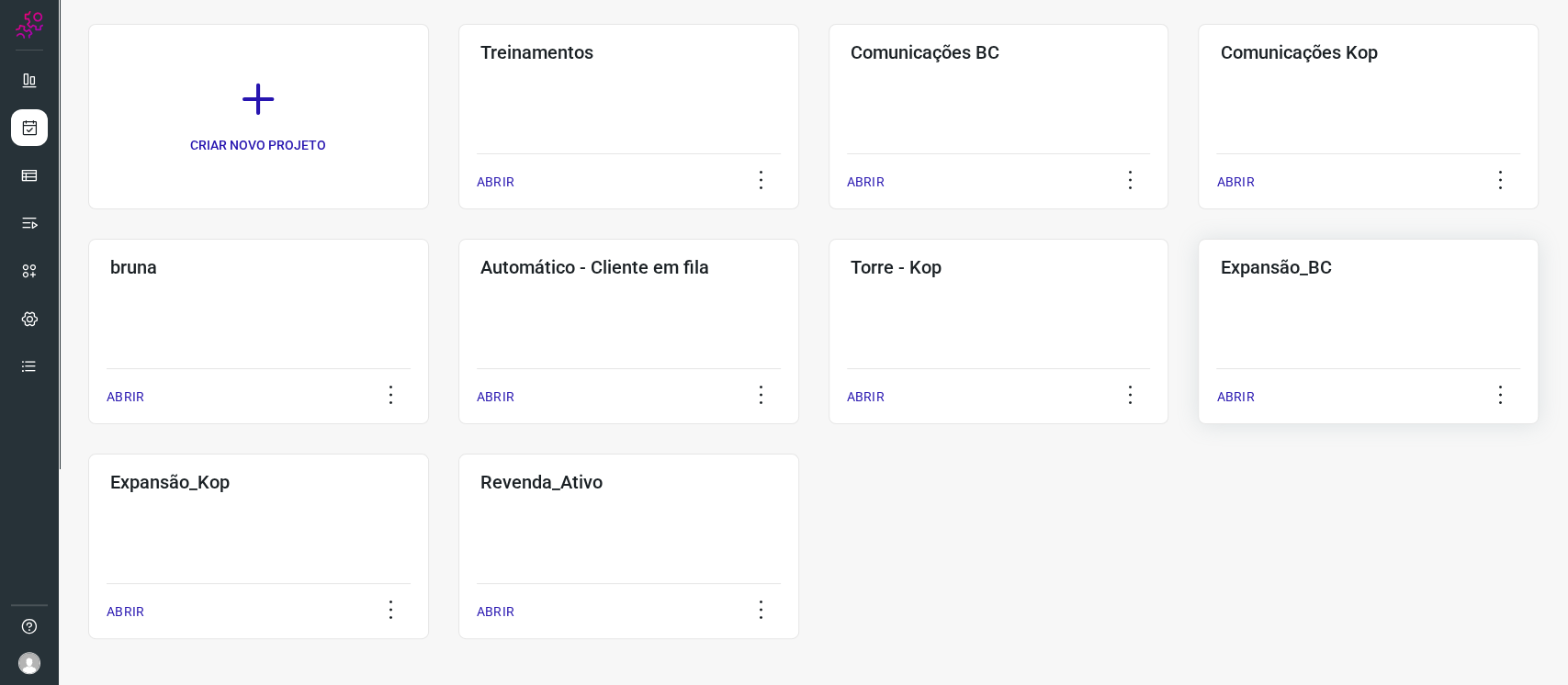
click at [1338, 293] on div "Expansão_BC ABRIR" at bounding box center [1368, 332] width 341 height 186
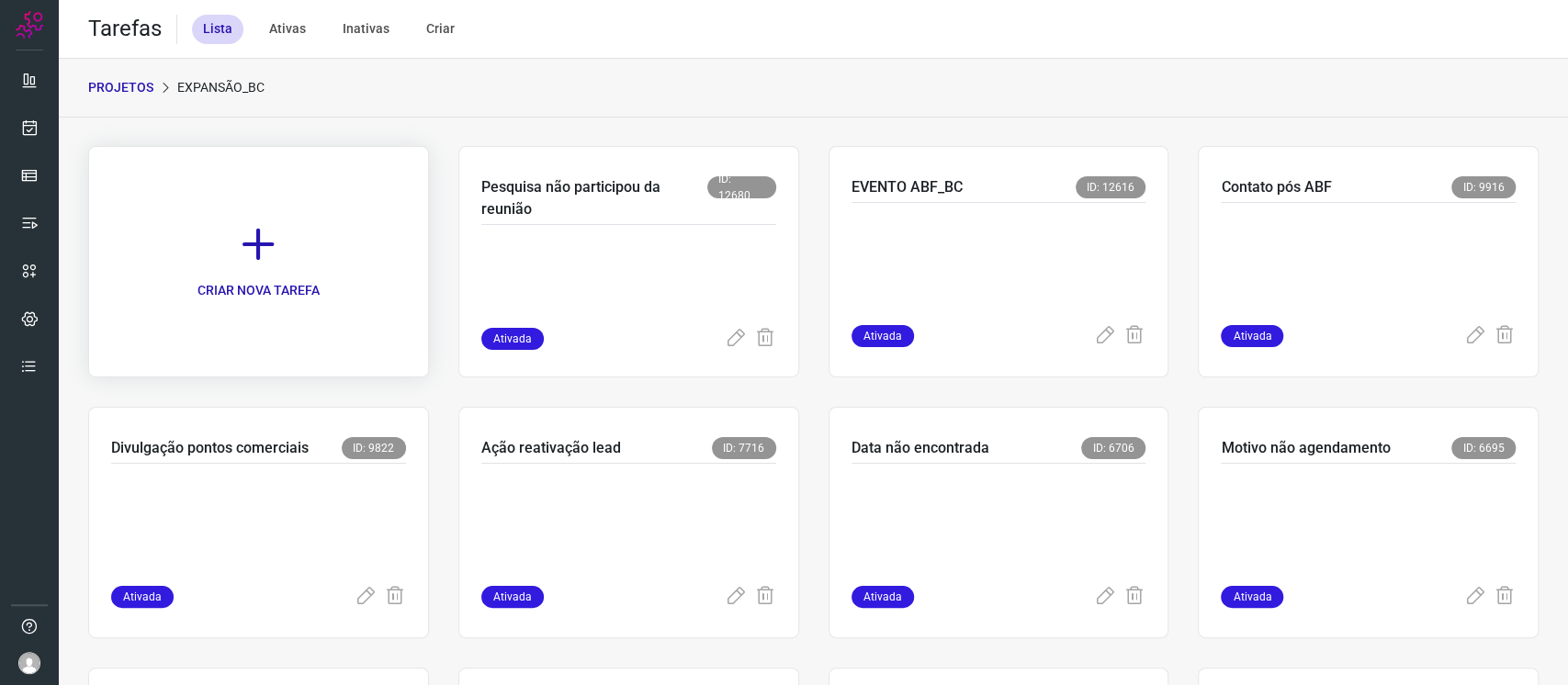
click at [320, 277] on link "CRIAR NOVA TAREFA" at bounding box center [259, 262] width 341 height 232
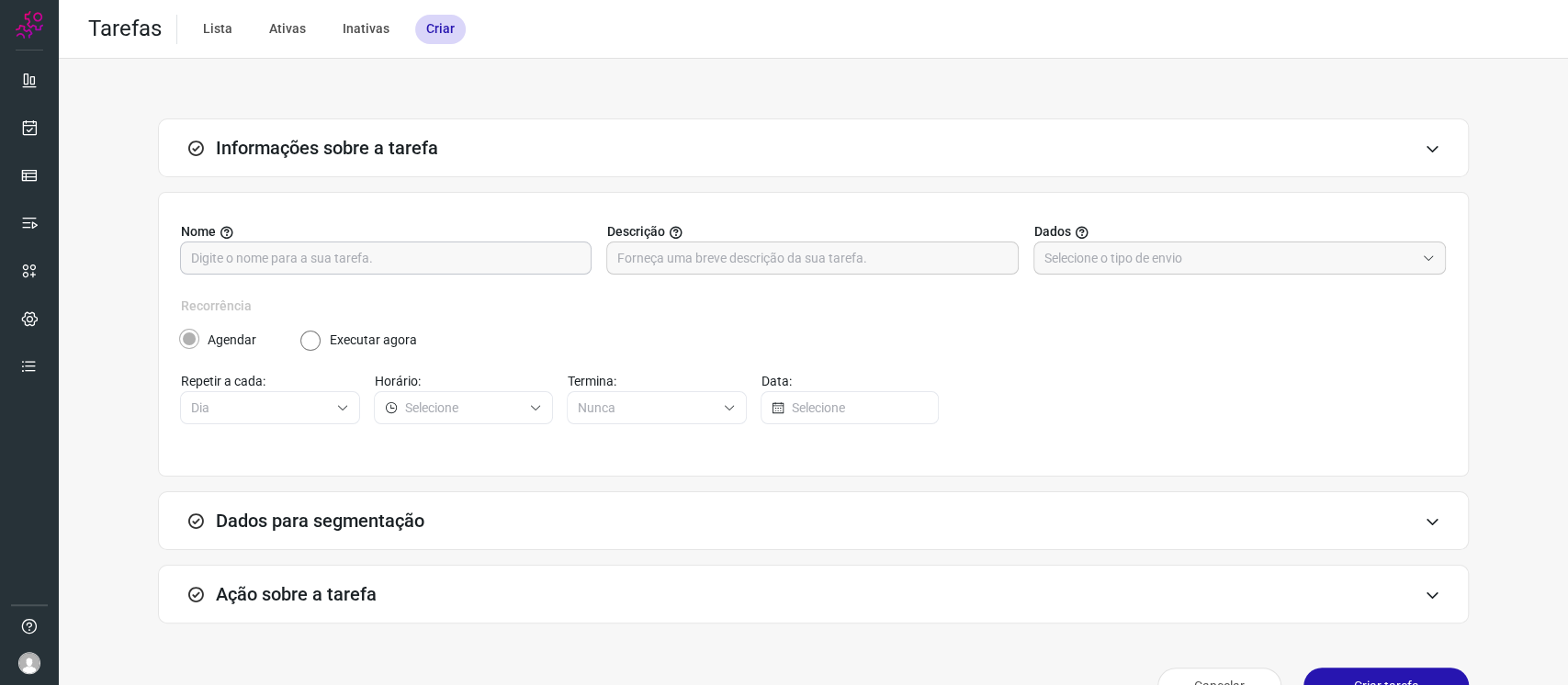
click at [390, 260] on input "text" at bounding box center [386, 258] width 390 height 31
type input "Pesquisas lead (vai pensar)"
click at [1187, 240] on div "Dados" at bounding box center [1240, 248] width 412 height 52
click at [1189, 250] on input "text" at bounding box center [1230, 258] width 370 height 31
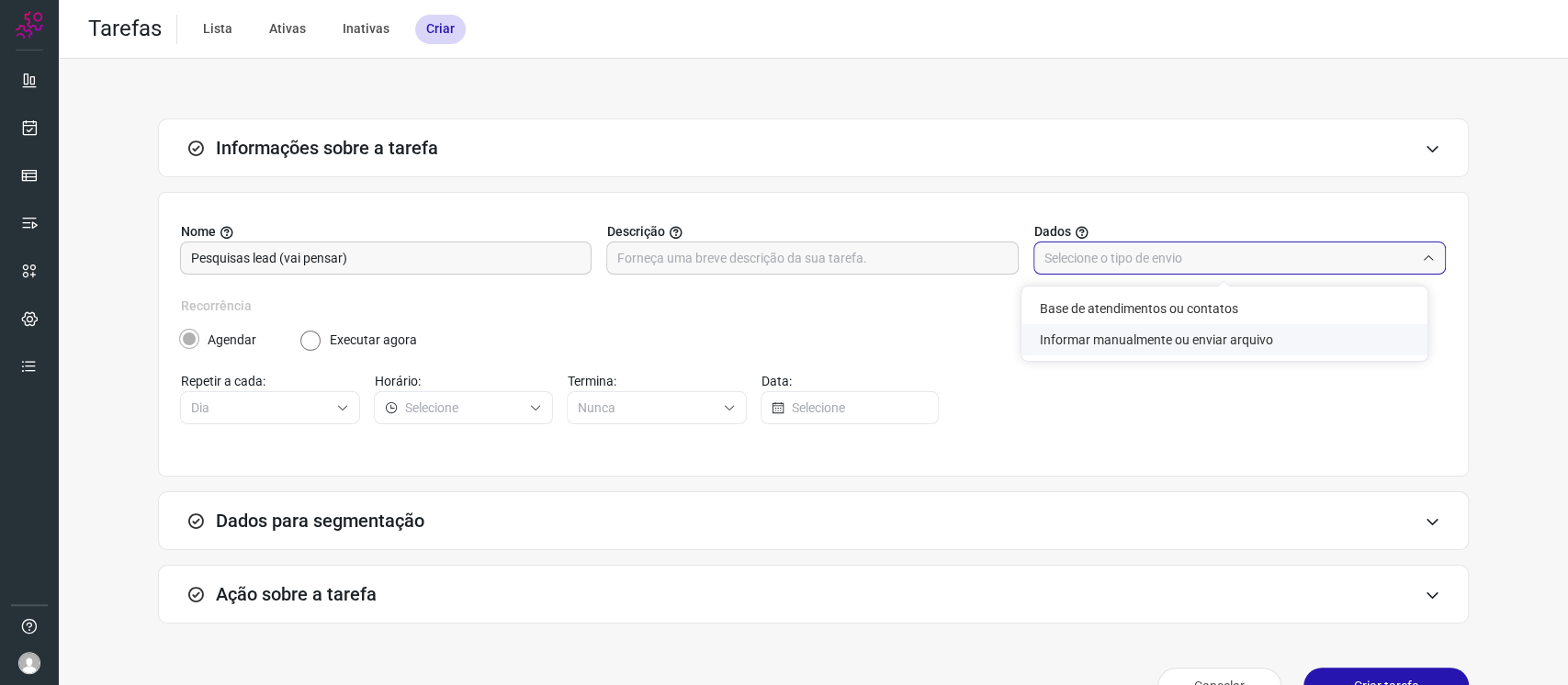
click at [1189, 329] on li "Informar manualmente ou enviar arquivo" at bounding box center [1224, 340] width 406 height 31
type input "Informar manualmente ou enviar arquivo"
radio input "false"
radio input "true"
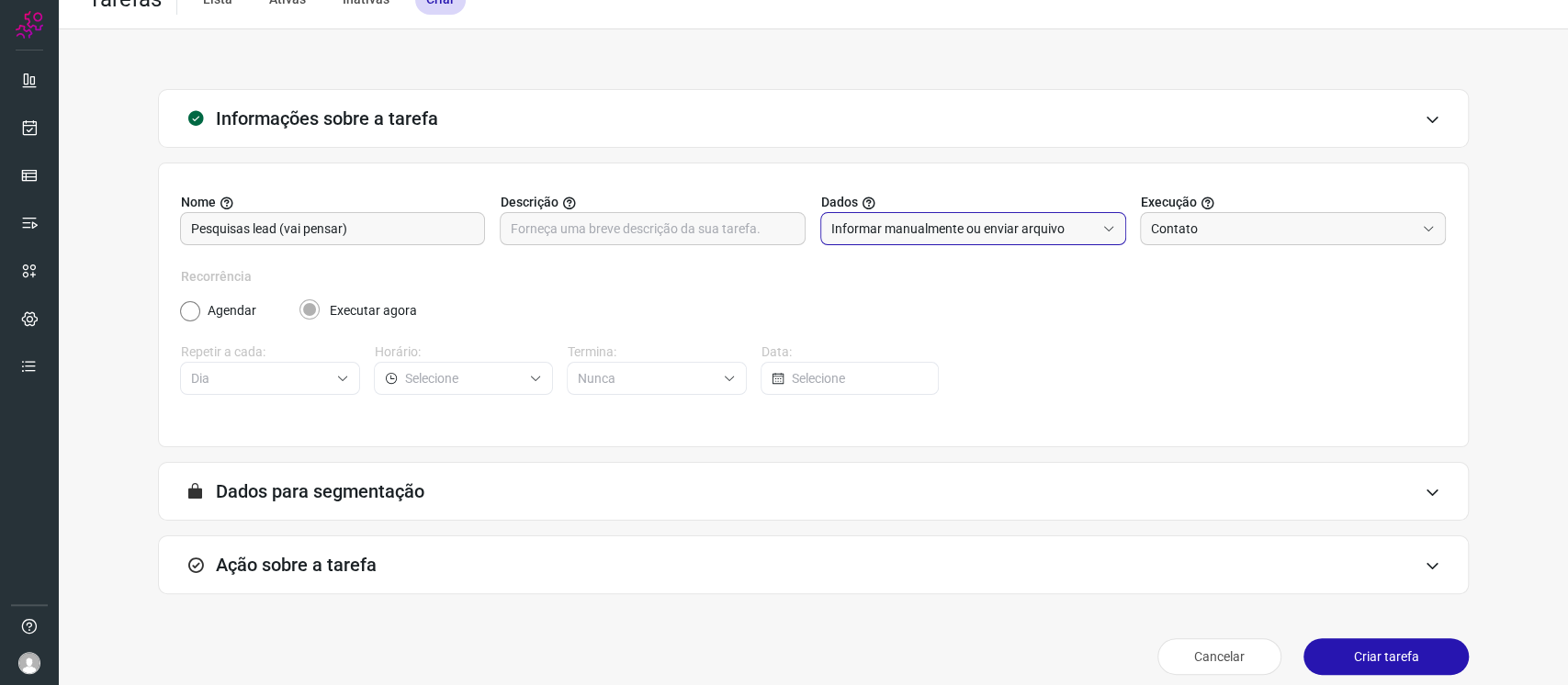
scroll to position [45, 0]
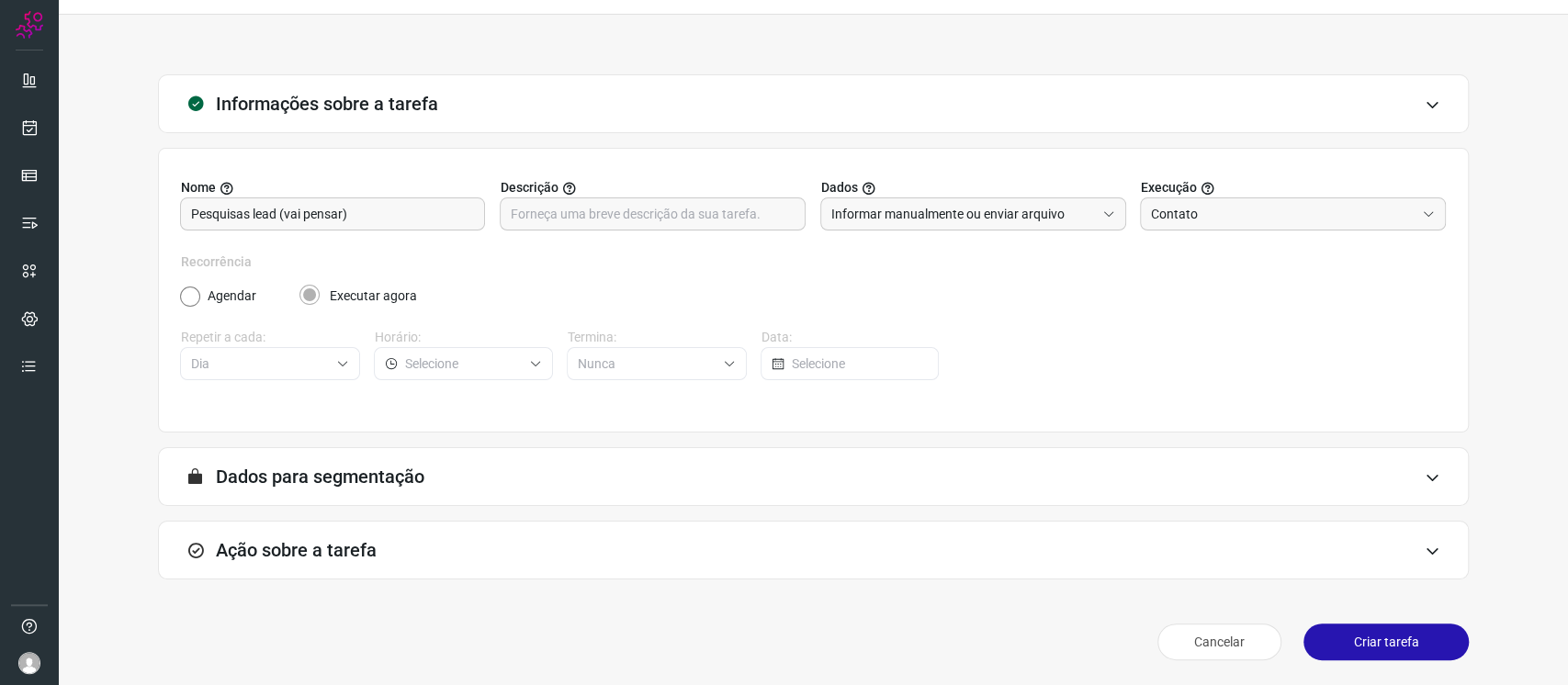
click at [492, 564] on div "Ação sobre a tarefa" at bounding box center [813, 550] width 1311 height 59
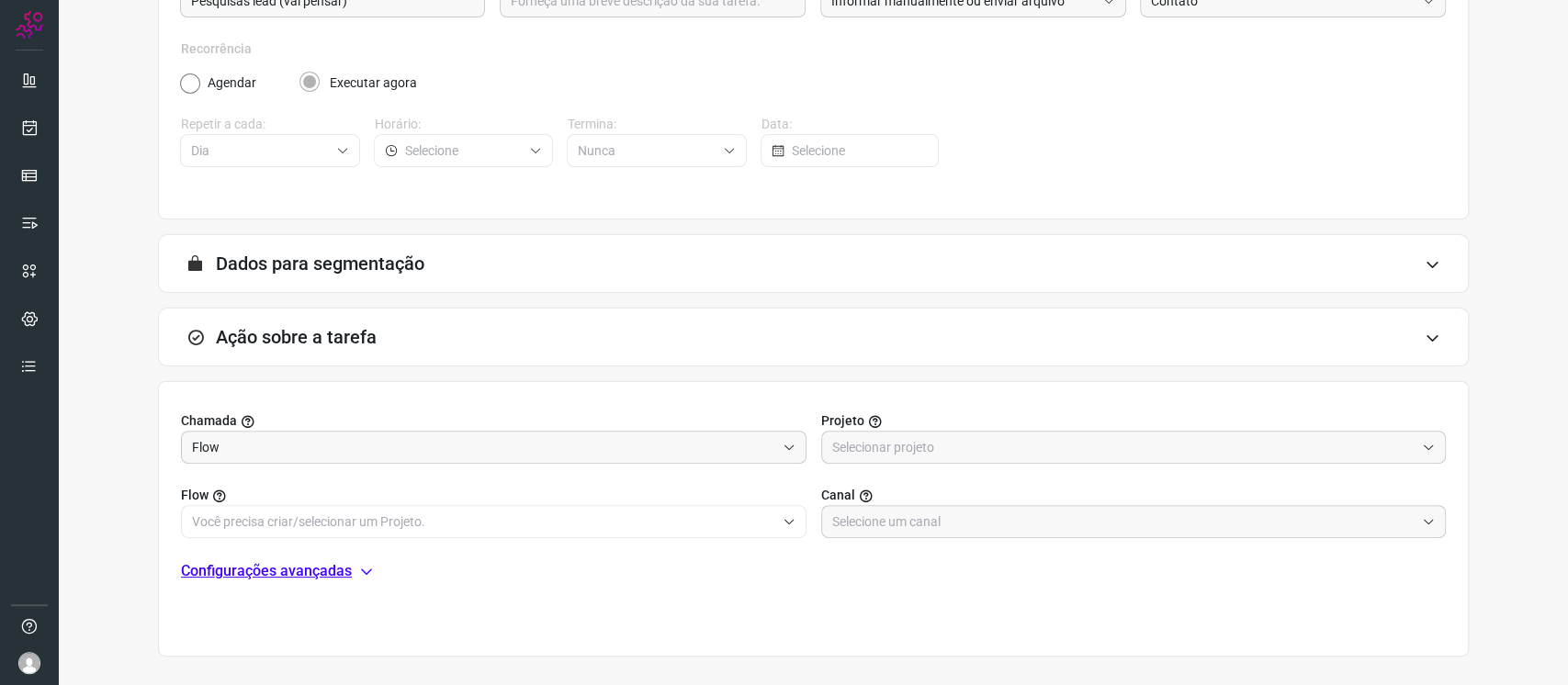
scroll to position [290, 0]
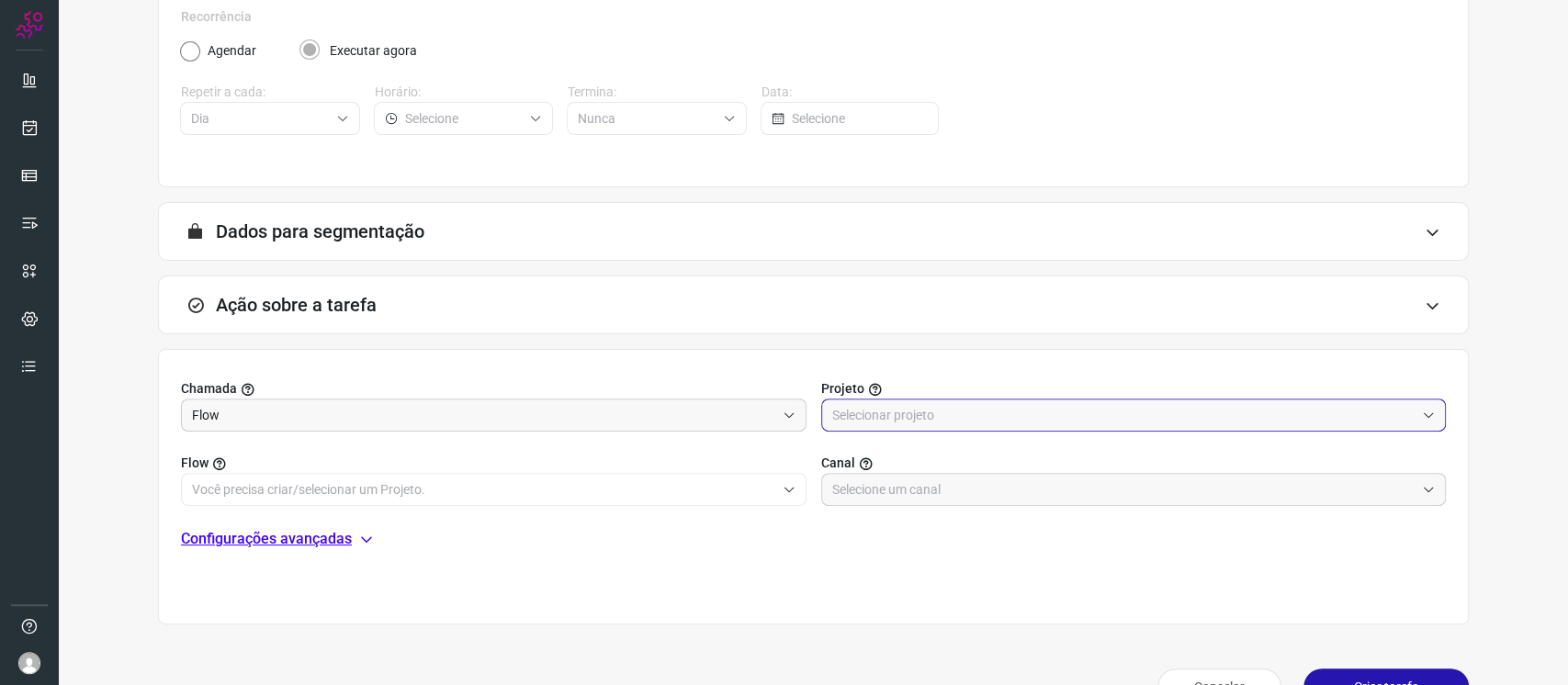
click at [897, 408] on input "text" at bounding box center [1124, 415] width 583 height 31
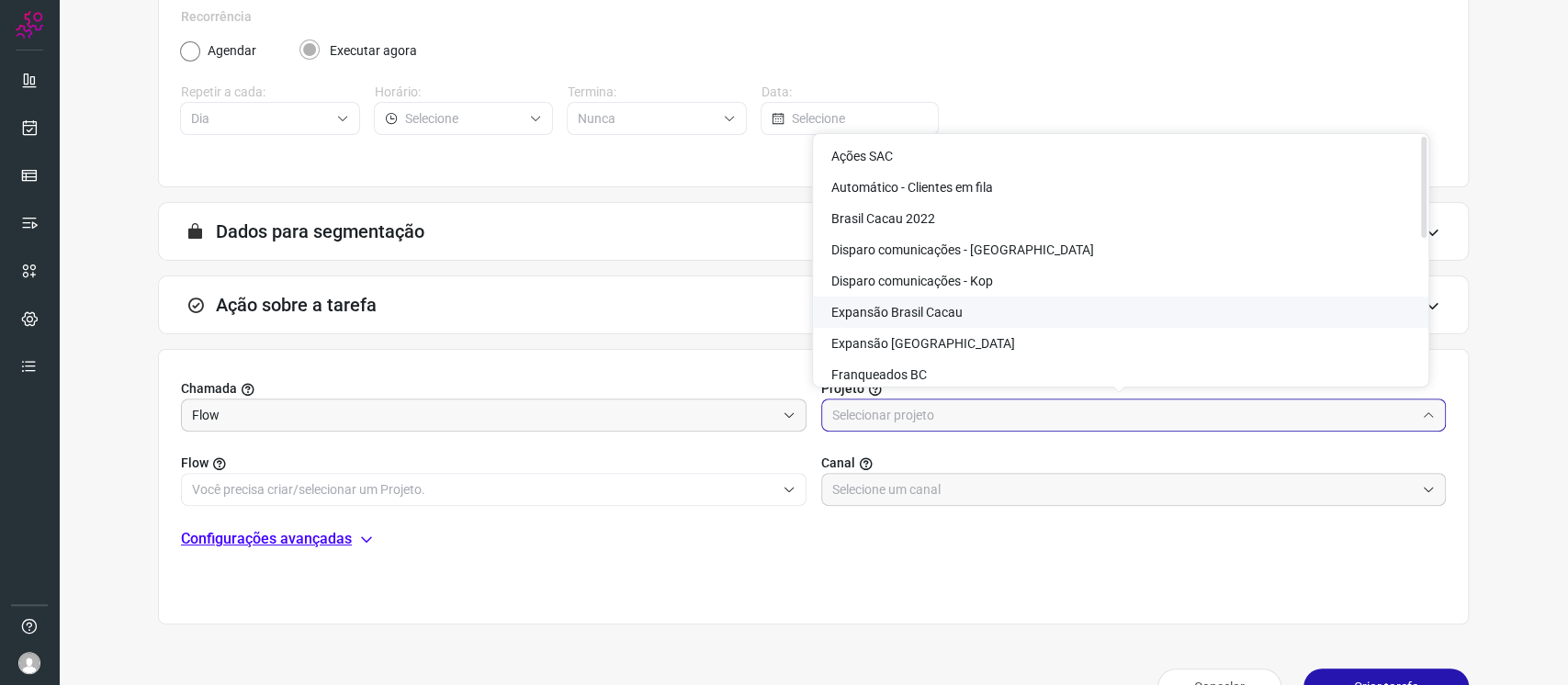
click at [973, 309] on li "Expansão Brasil Cacau" at bounding box center [1120, 312] width 615 height 31
type input "Expansão Brasil Cacau"
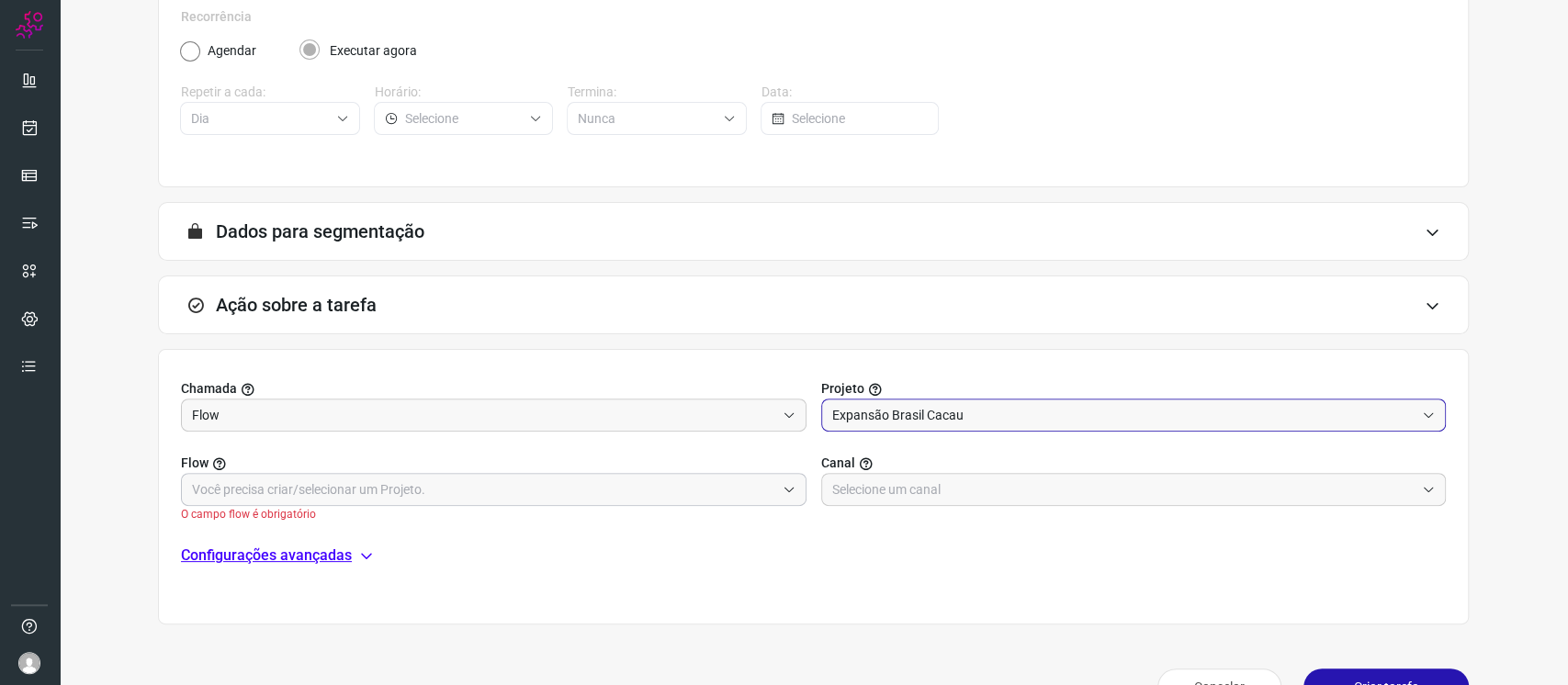
click at [639, 493] on input "text" at bounding box center [484, 489] width 583 height 31
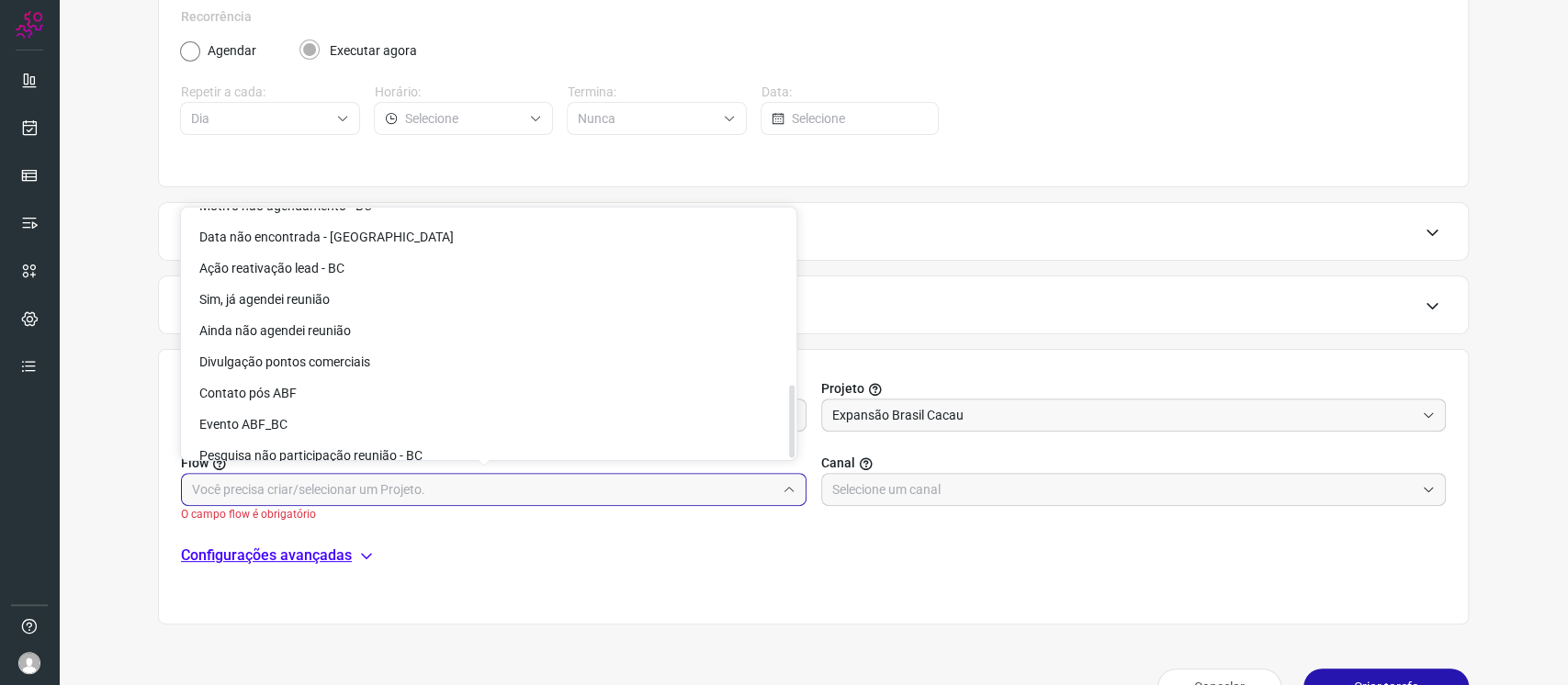
scroll to position [603, 0]
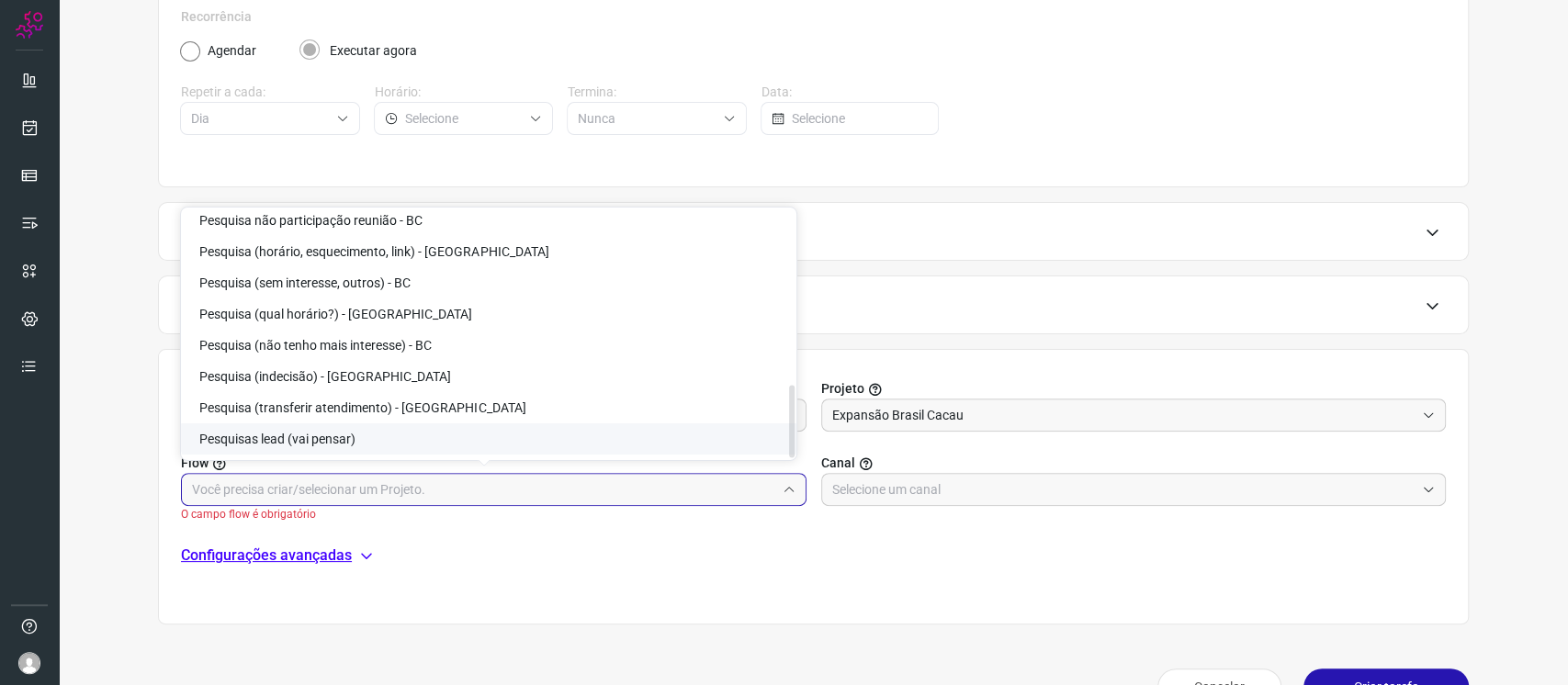
click at [319, 439] on span "Pesquisas lead (vai pensar)" at bounding box center [277, 439] width 156 height 15
type input "Pesquisas lead (vai pensar)"
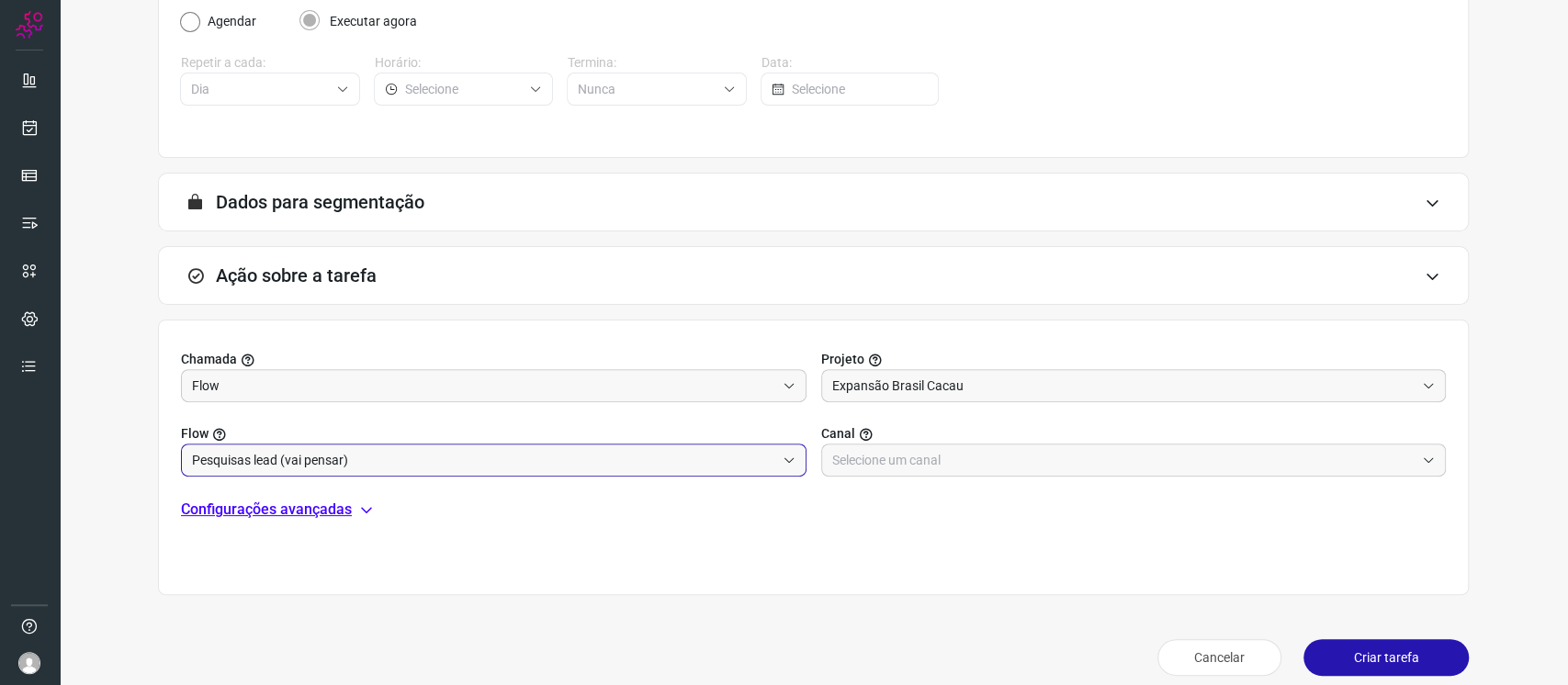
scroll to position [335, 0]
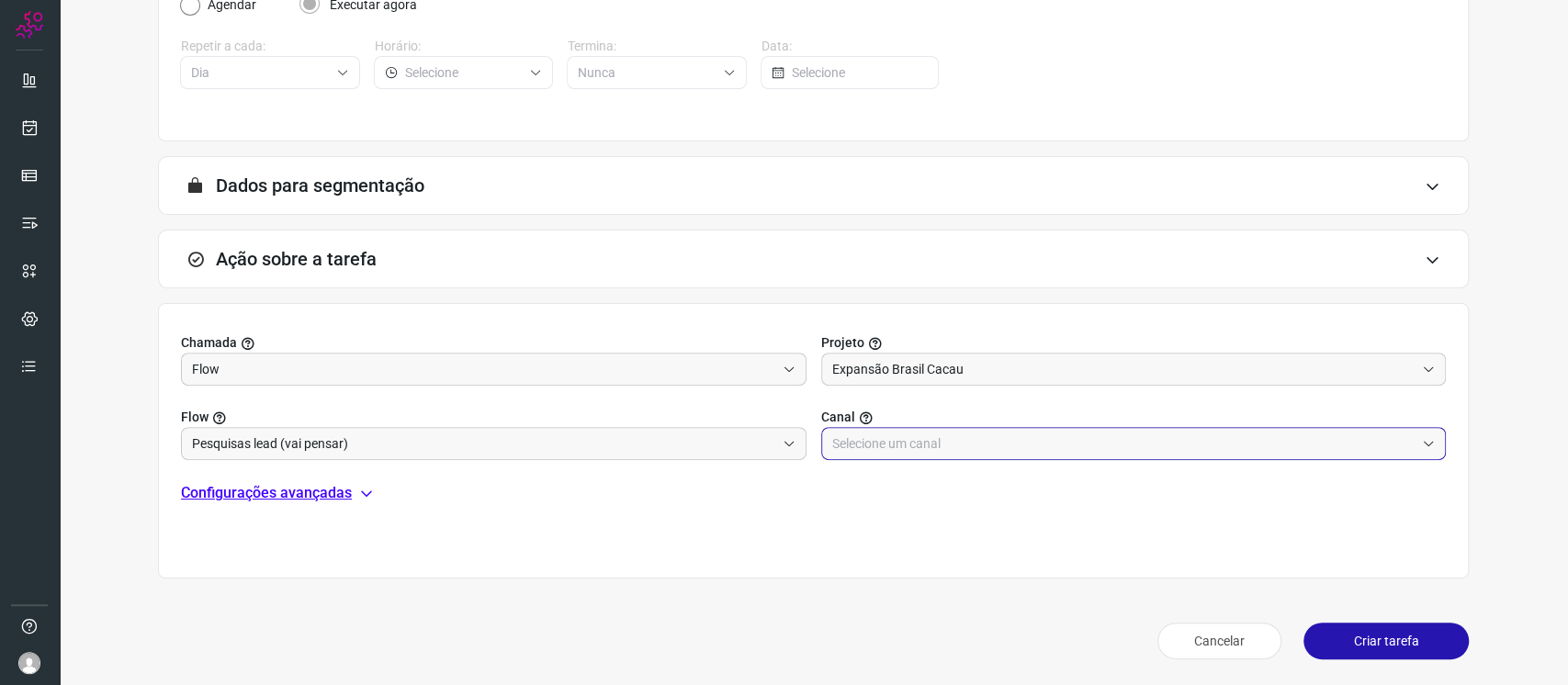
click at [913, 445] on input "text" at bounding box center [1124, 444] width 583 height 31
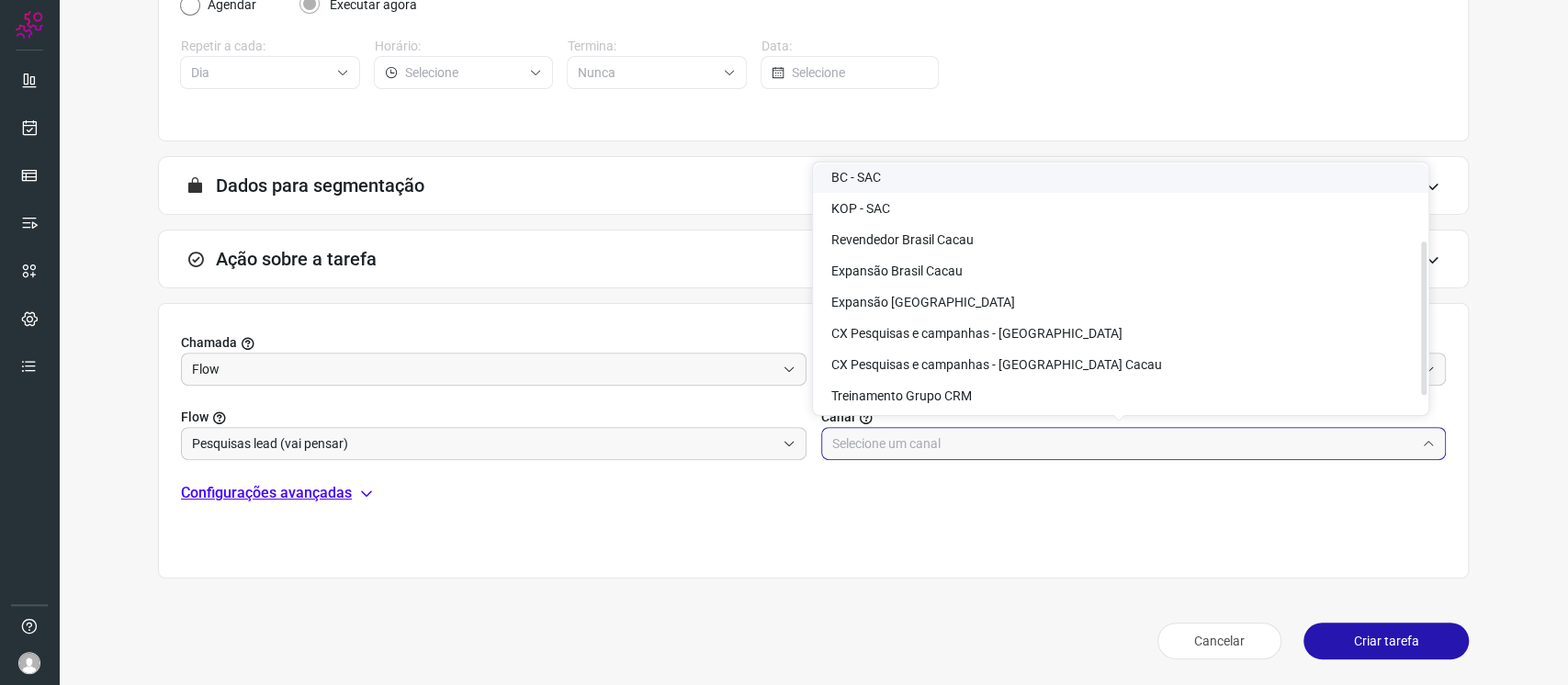
scroll to position [148, 0]
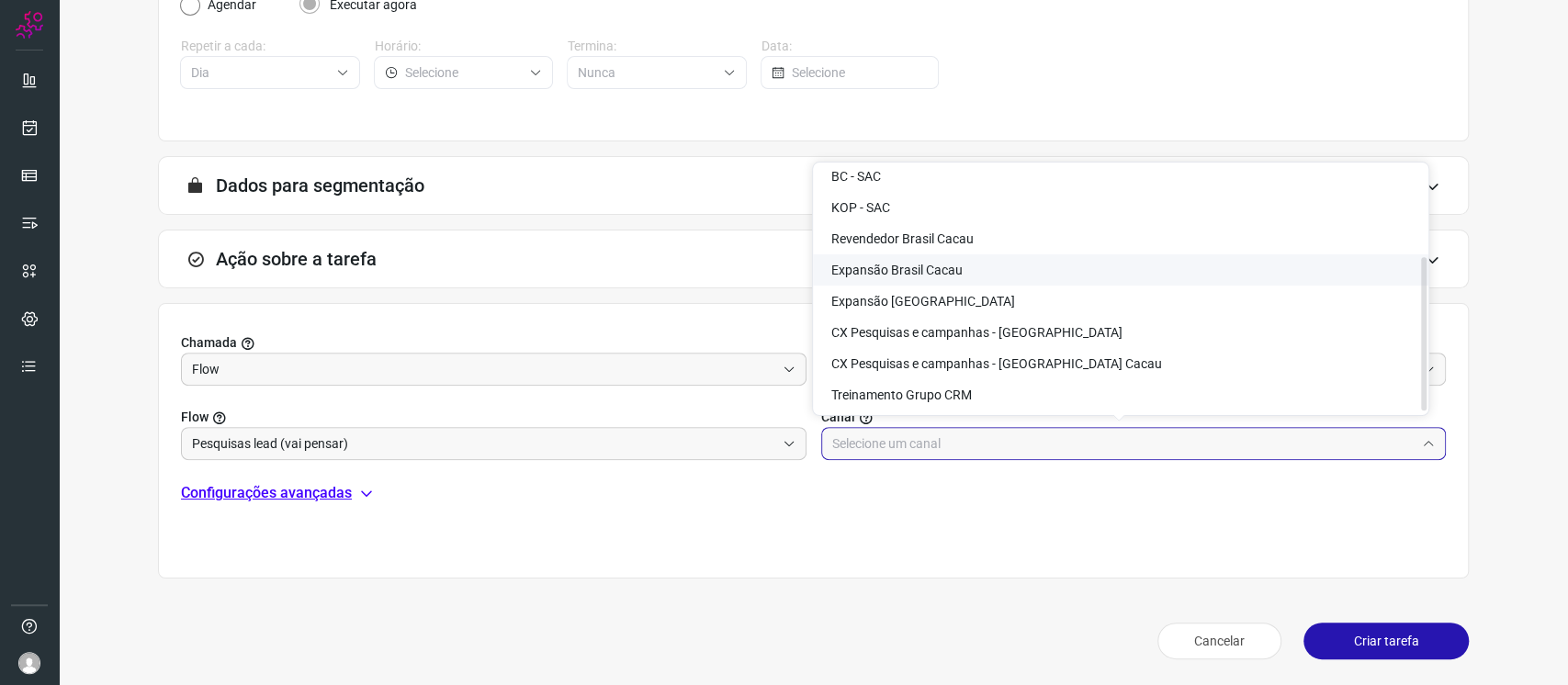
click at [934, 264] on span "Expansão Brasil Cacau" at bounding box center [897, 269] width 132 height 15
type input "Expansão Brasil Cacau"
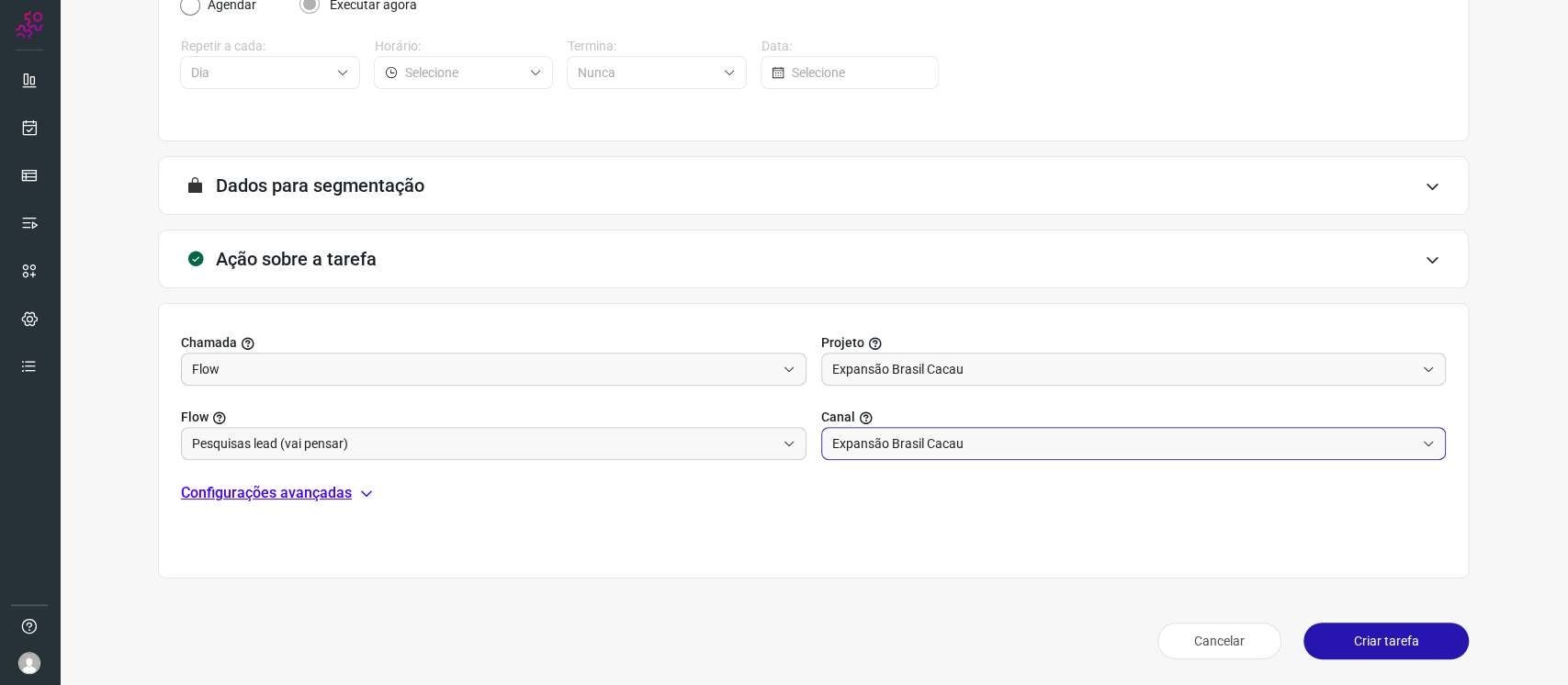
click at [1373, 636] on button "Criar tarefa" at bounding box center [1386, 641] width 166 height 37
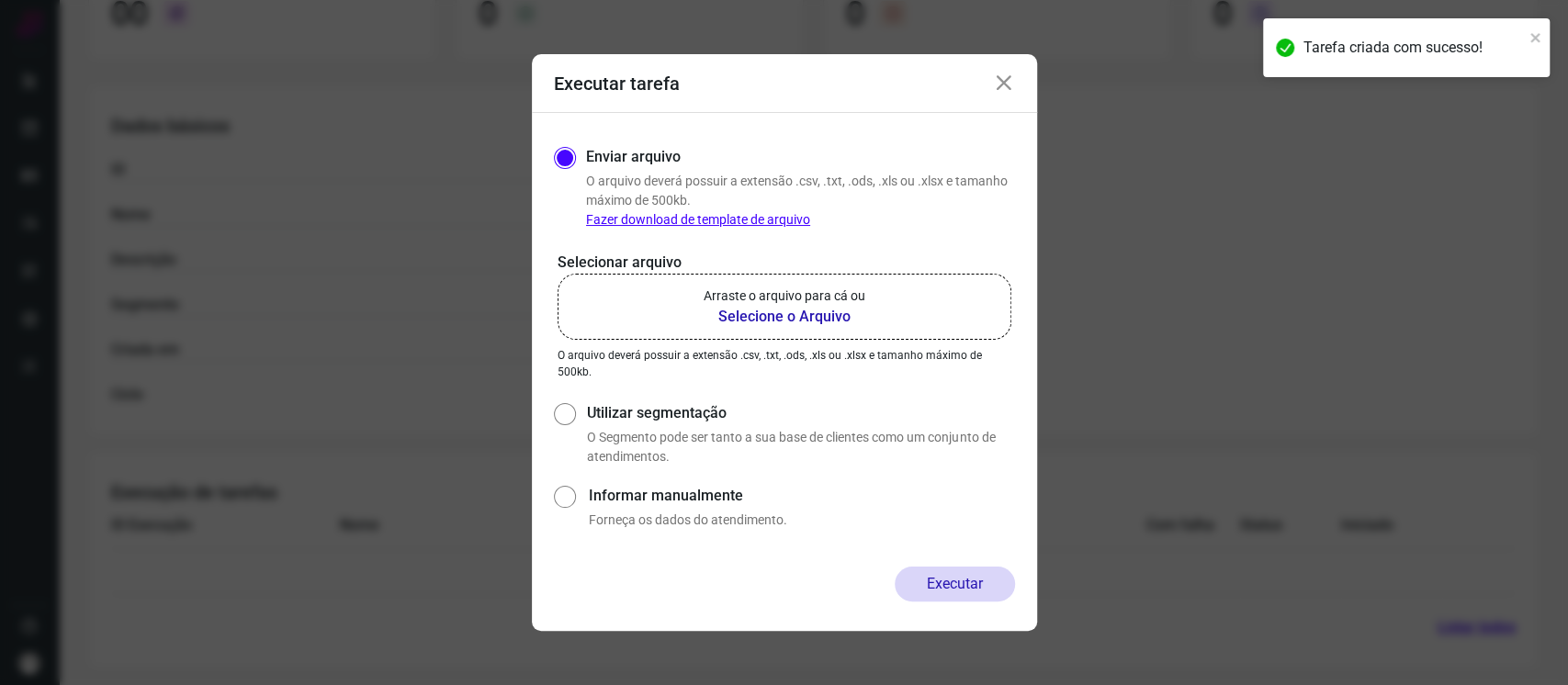
click at [733, 291] on p "Arraste o arquivo para cá ou" at bounding box center [784, 296] width 162 height 19
click at [0, 0] on input "Arraste o arquivo para cá ou Selecione o Arquivo" at bounding box center [0, 0] width 0 height 0
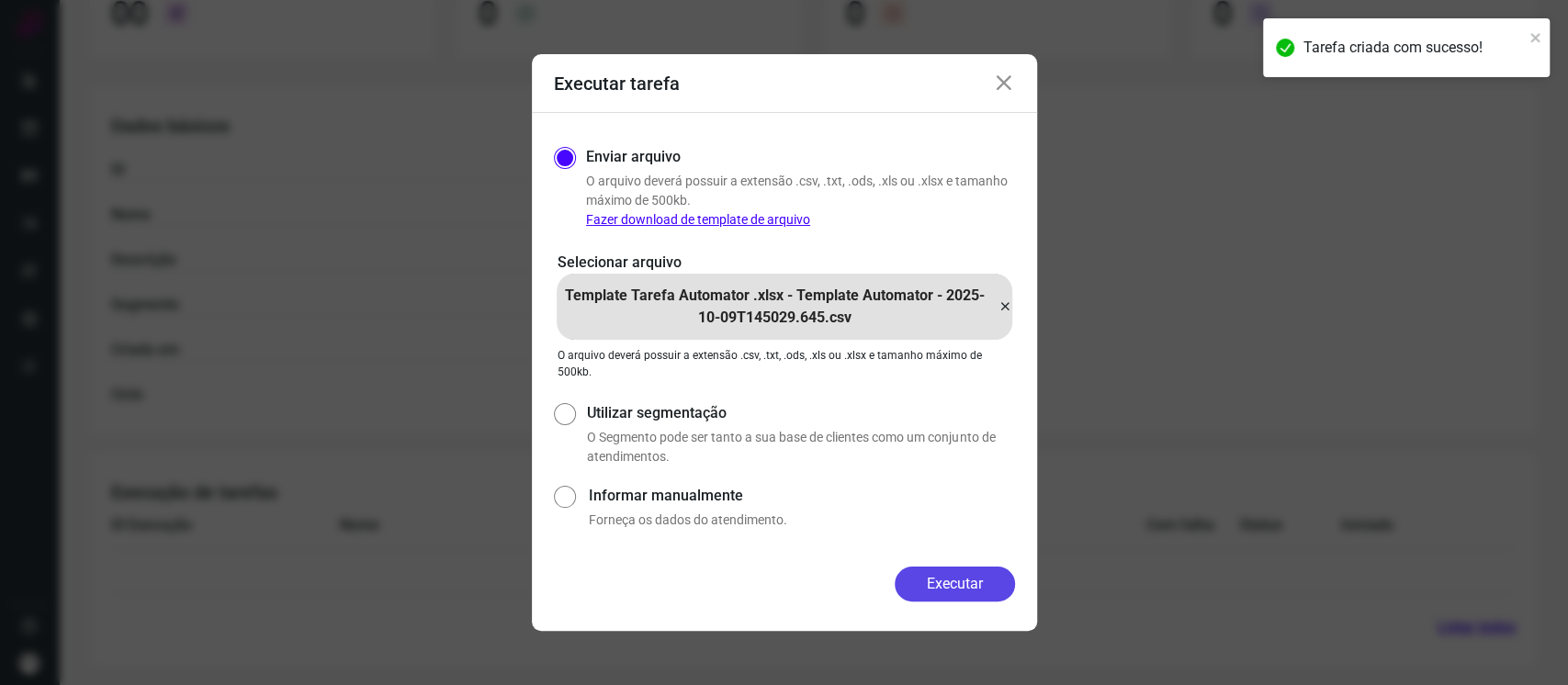
click at [973, 592] on button "Executar" at bounding box center [955, 584] width 120 height 35
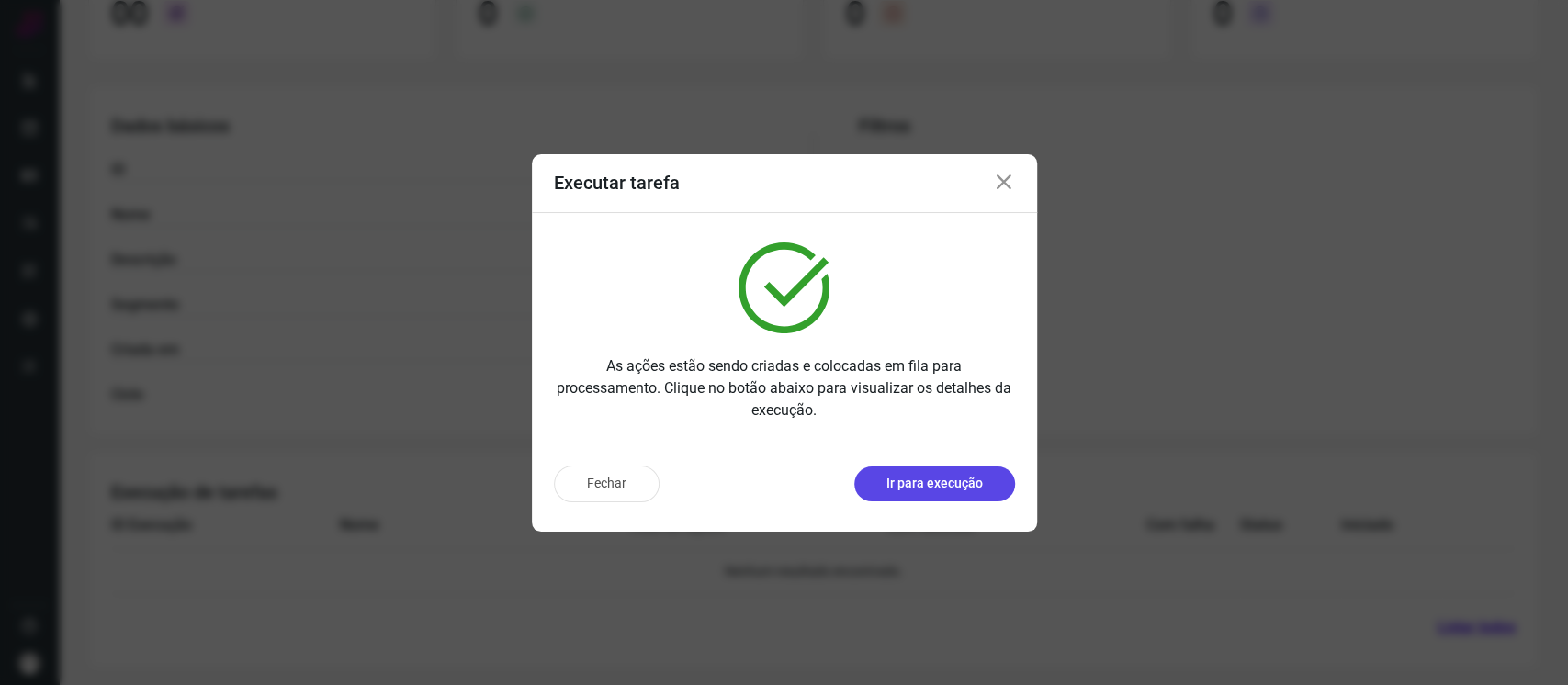
click at [945, 480] on p "Ir para execução" at bounding box center [935, 483] width 97 height 19
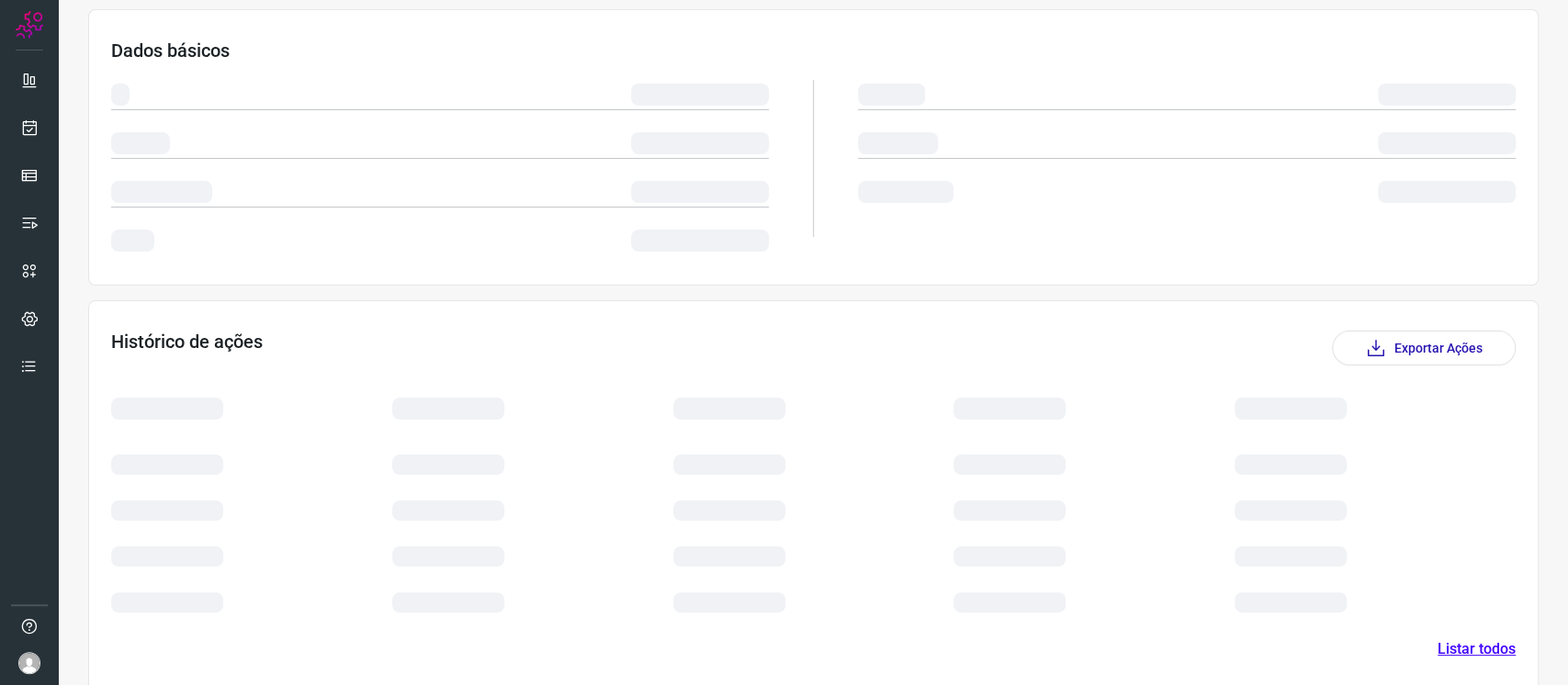
scroll to position [206, 0]
